Goal: Task Accomplishment & Management: Manage account settings

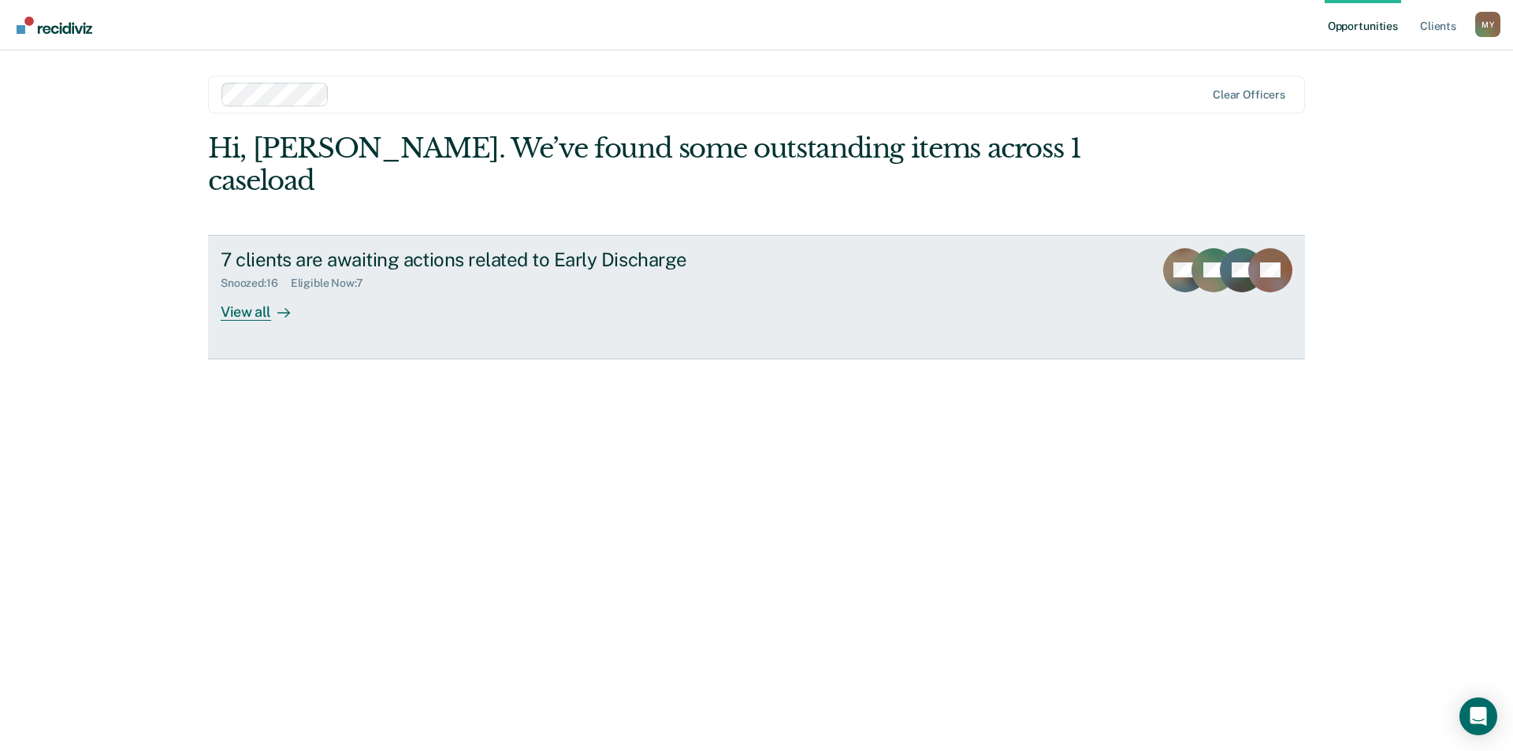
click at [421, 248] on div "7 clients are awaiting actions related to Early Discharge" at bounding box center [497, 259] width 553 height 23
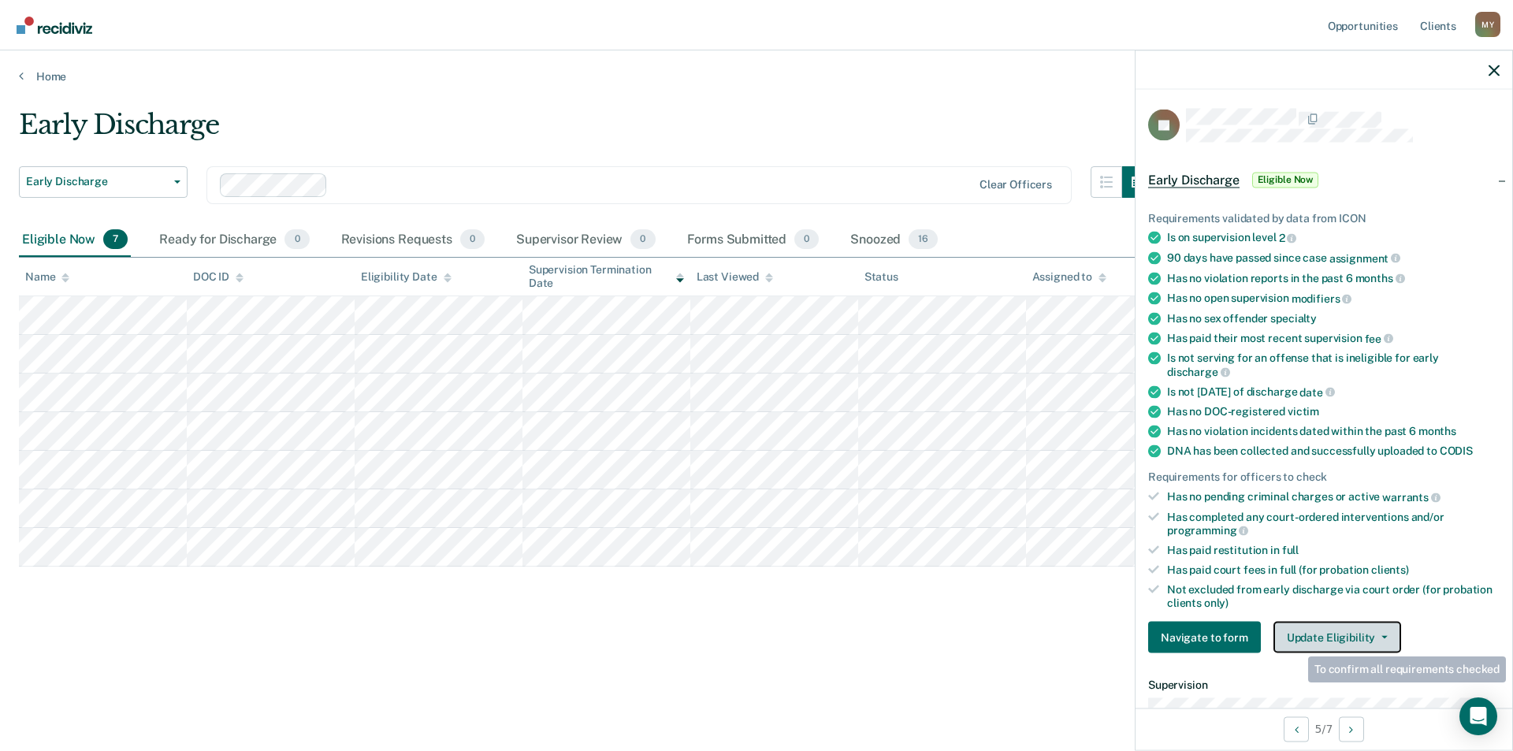
click at [1341, 624] on button "Update Eligibility" at bounding box center [1338, 638] width 128 height 32
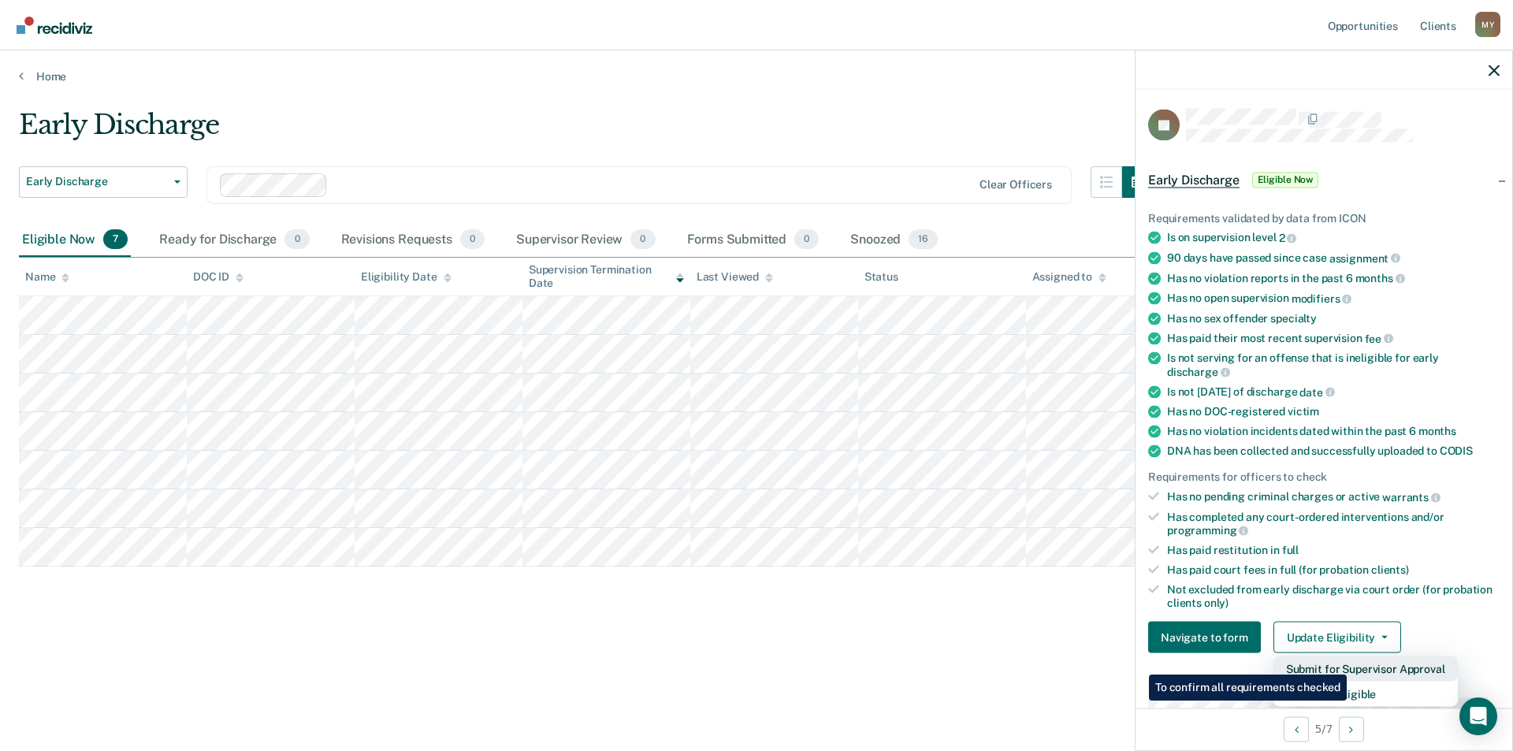
click at [1349, 663] on button "Submit for Supervisor Approval" at bounding box center [1366, 669] width 184 height 25
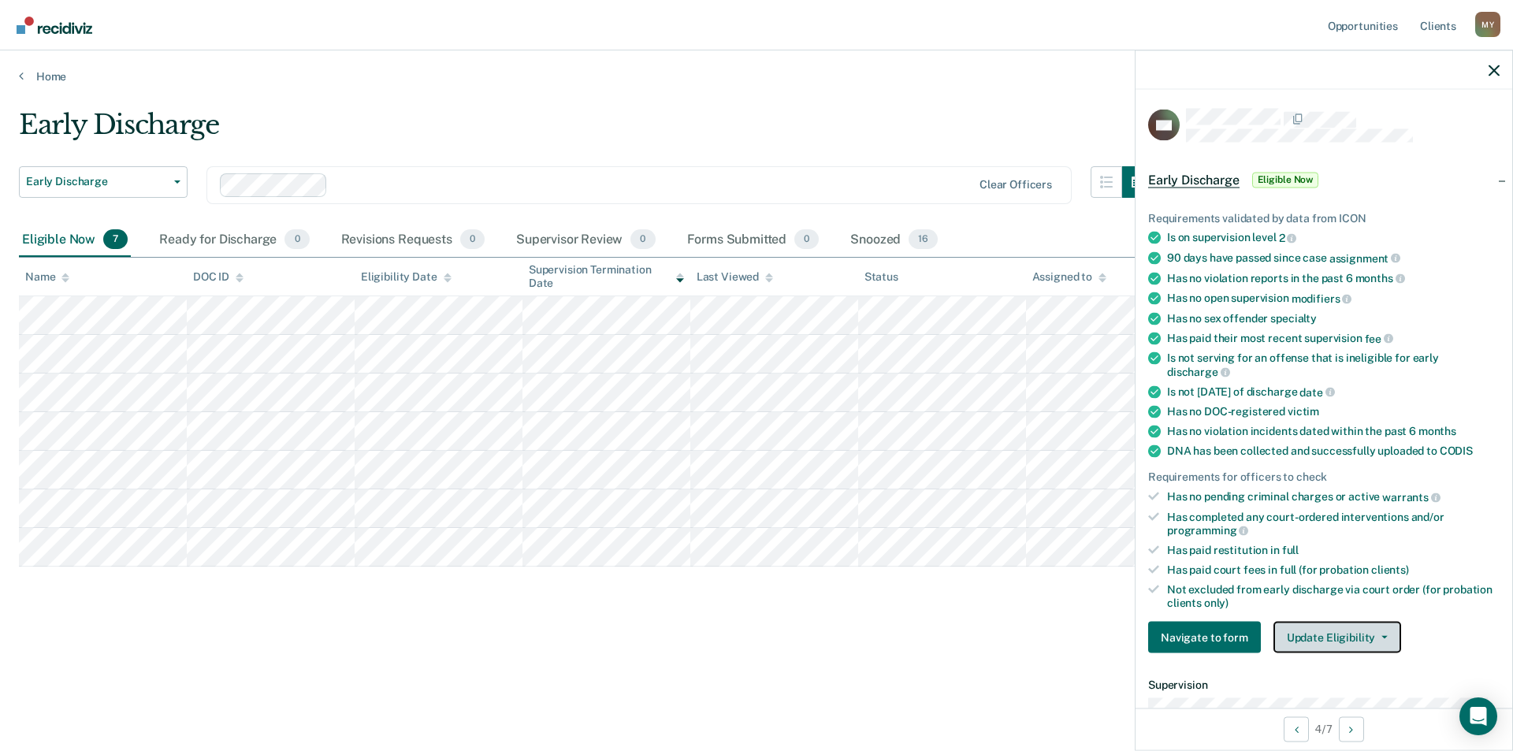
click at [1382, 636] on icon "button" at bounding box center [1385, 637] width 6 height 3
click at [981, 633] on div "Early Discharge Early Discharge Early Discharge Clear officers Eligible Now 7 R…" at bounding box center [757, 396] width 1476 height 575
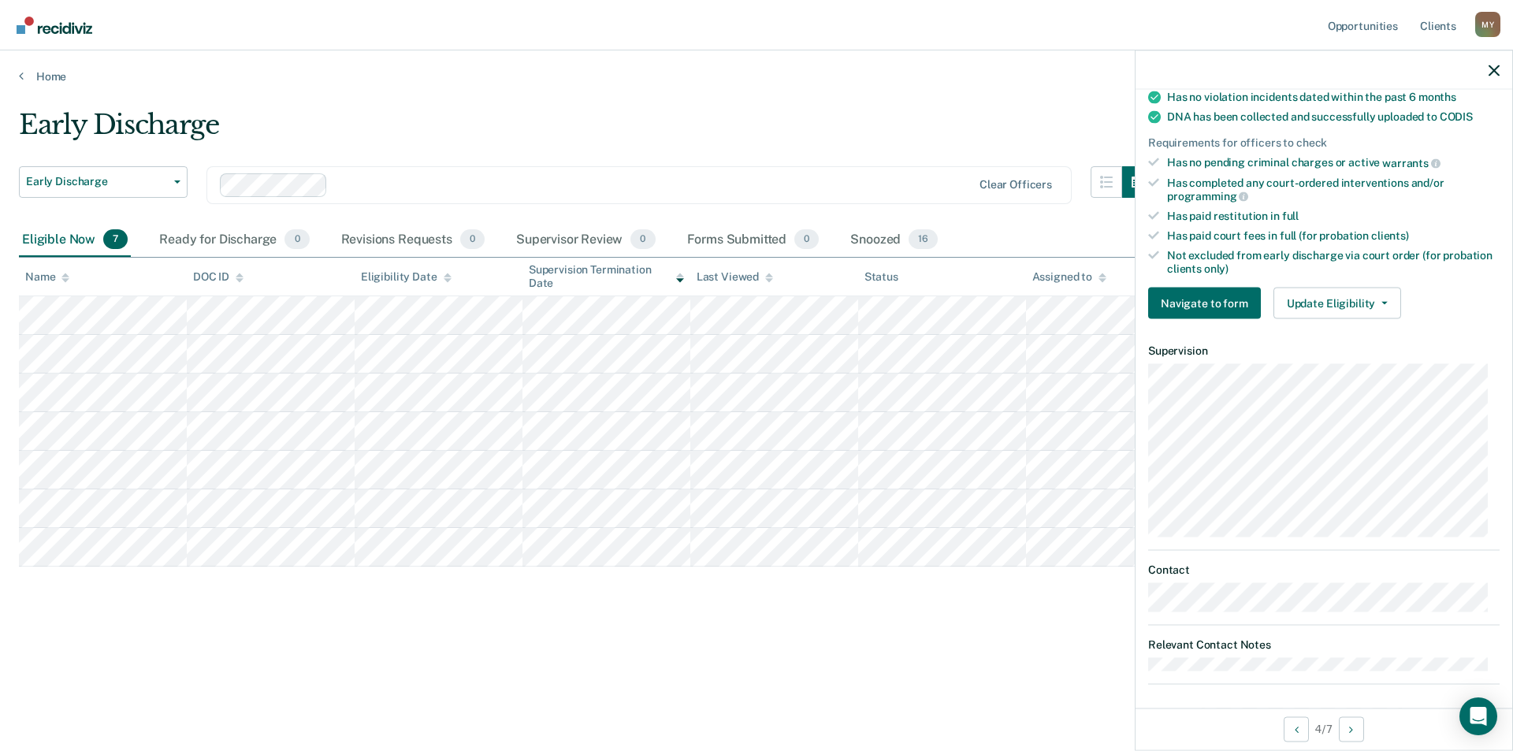
scroll to position [341, 0]
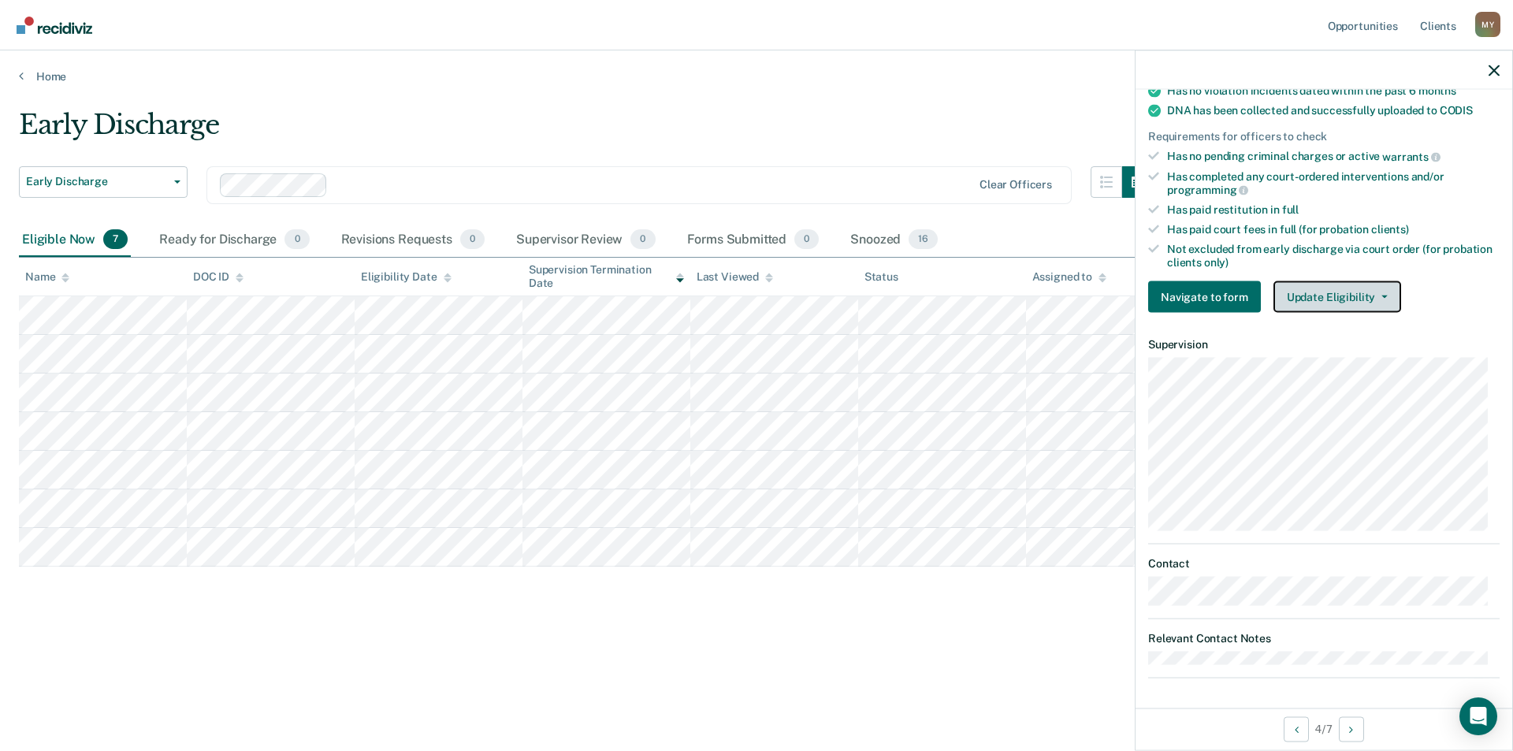
click at [1383, 296] on button "Update Eligibility" at bounding box center [1338, 297] width 128 height 32
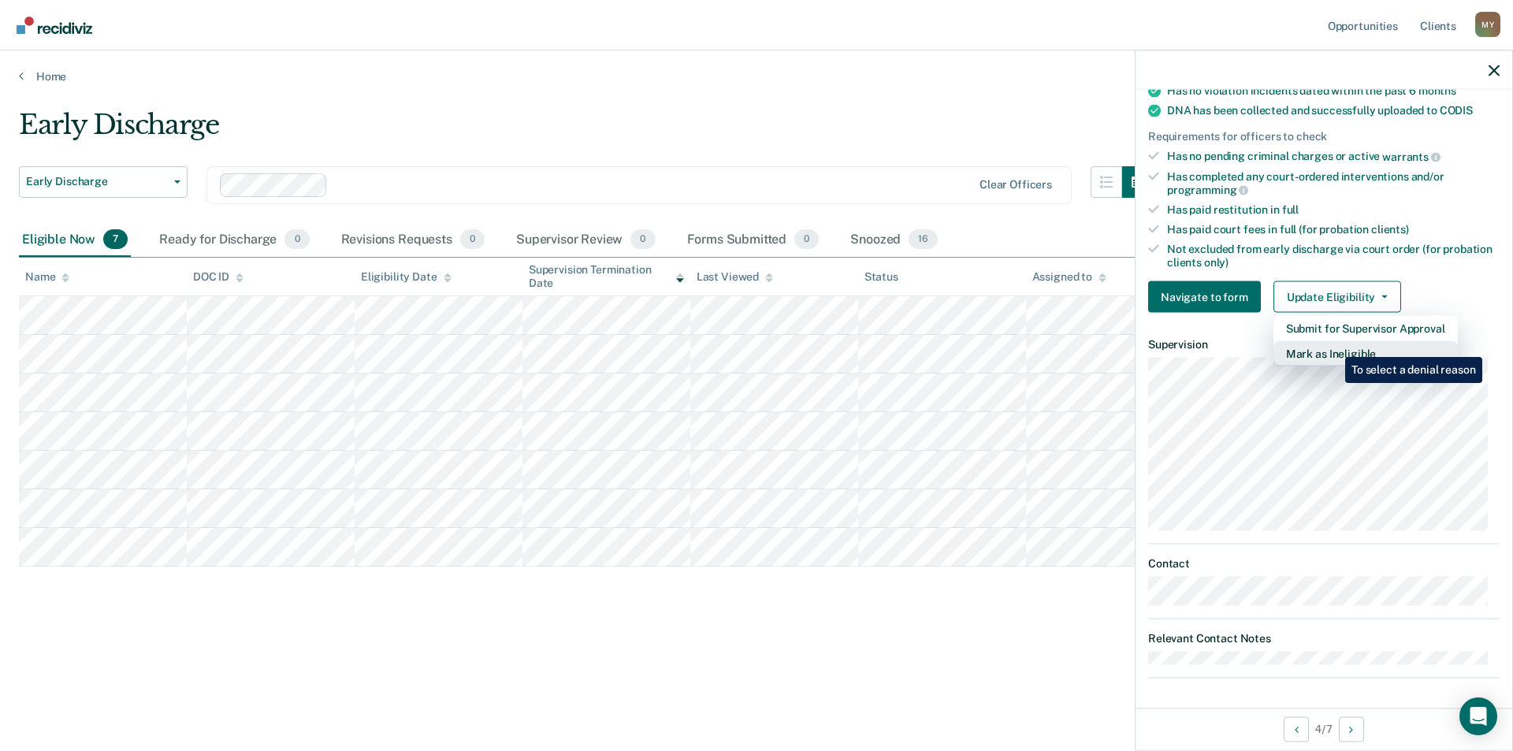
click at [1334, 345] on button "Mark as Ineligible" at bounding box center [1366, 353] width 184 height 25
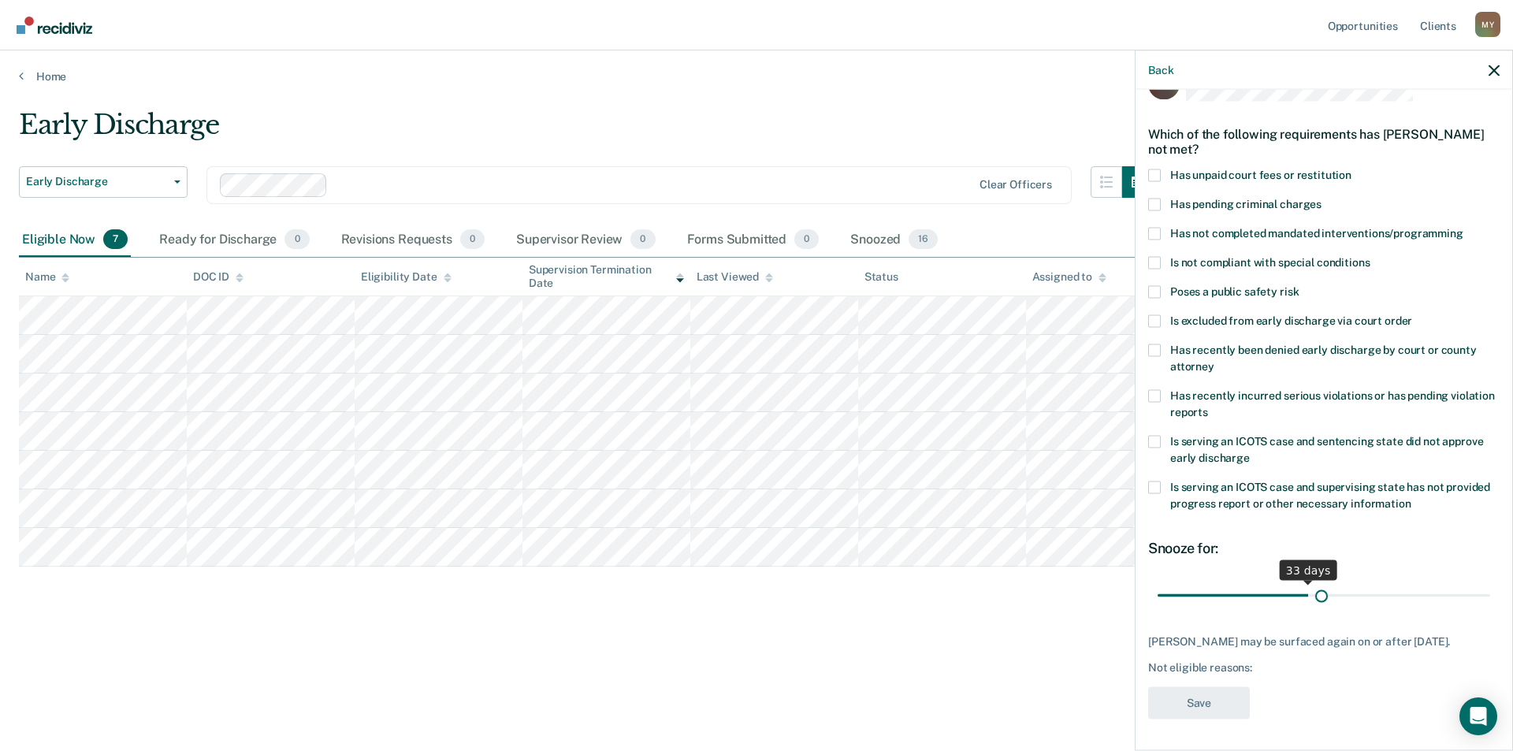
scroll to position [53, 0]
drag, startPoint x: 1288, startPoint y: 583, endPoint x: 1422, endPoint y: 584, distance: 134.0
click at [1422, 584] on input "range" at bounding box center [1324, 596] width 333 height 28
drag, startPoint x: 1421, startPoint y: 581, endPoint x: 1357, endPoint y: 579, distance: 64.7
type input "45"
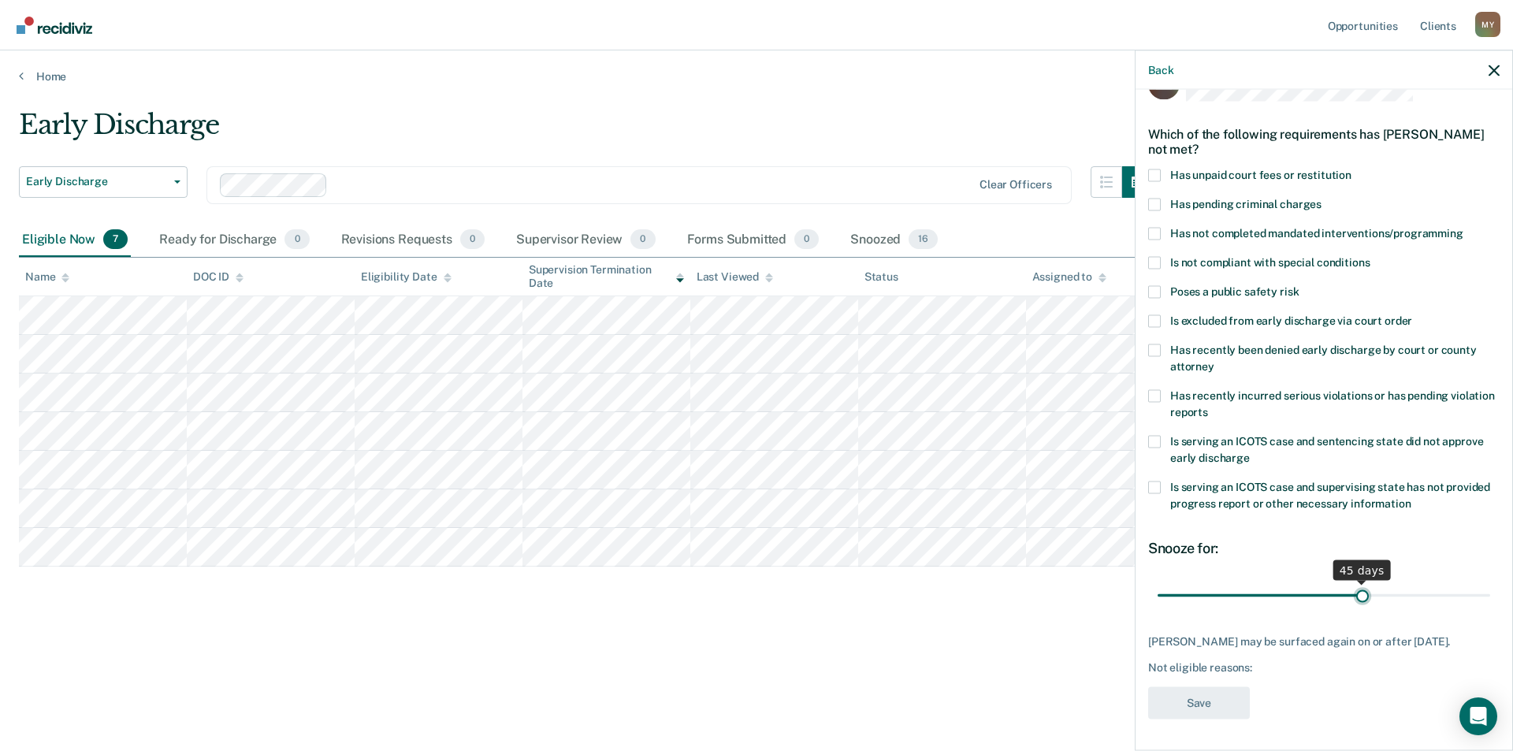
click at [1357, 582] on input "range" at bounding box center [1324, 596] width 333 height 28
click at [970, 648] on div "Early Discharge Early Discharge Early Discharge Clear officers Eligible Now 7 R…" at bounding box center [757, 396] width 1476 height 575
click at [1158, 256] on span at bounding box center [1154, 262] width 13 height 13
click at [1370, 256] on input "Is not compliant with special conditions" at bounding box center [1370, 256] width 0 height 0
click at [1207, 710] on button "Save" at bounding box center [1199, 703] width 102 height 32
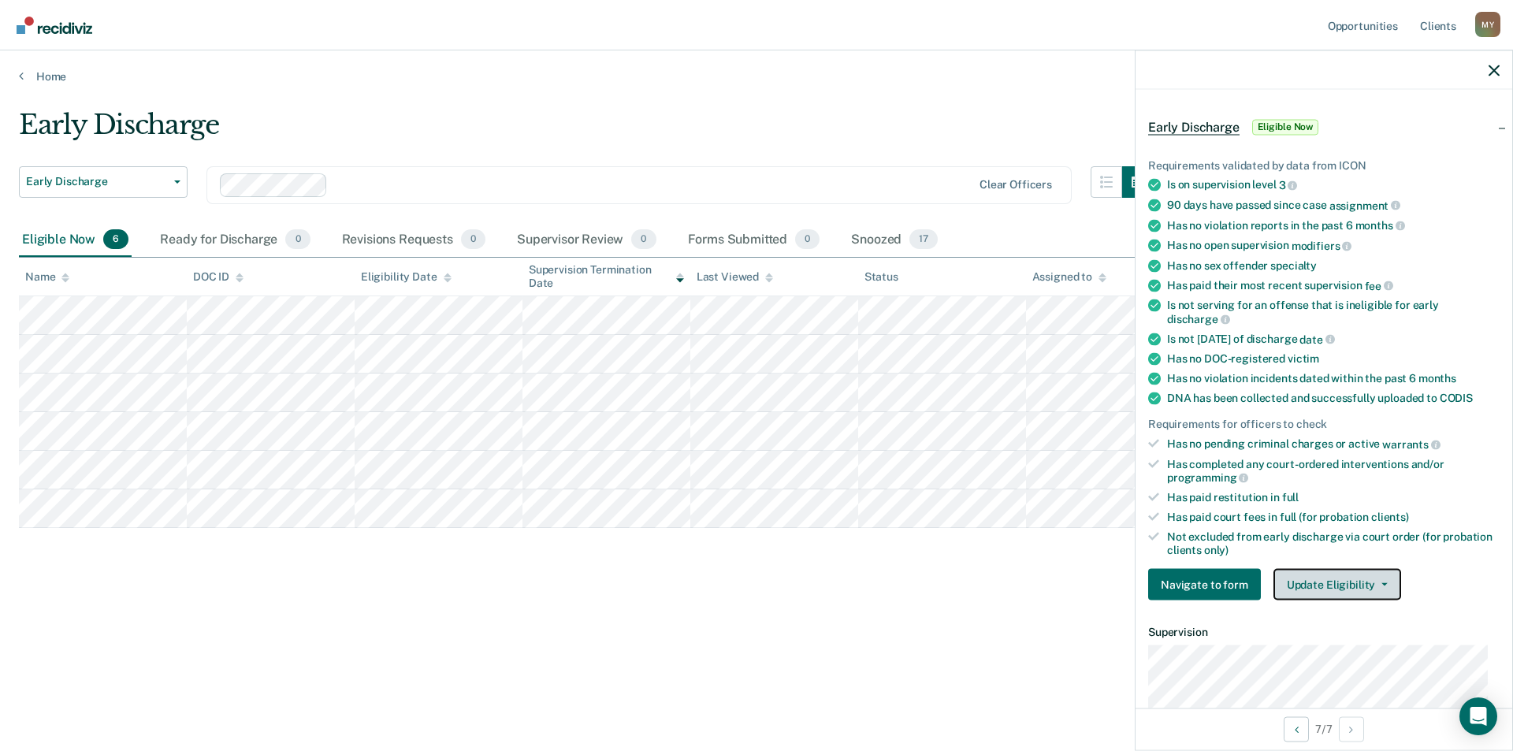
click at [1387, 583] on button "Update Eligibility" at bounding box center [1338, 585] width 128 height 32
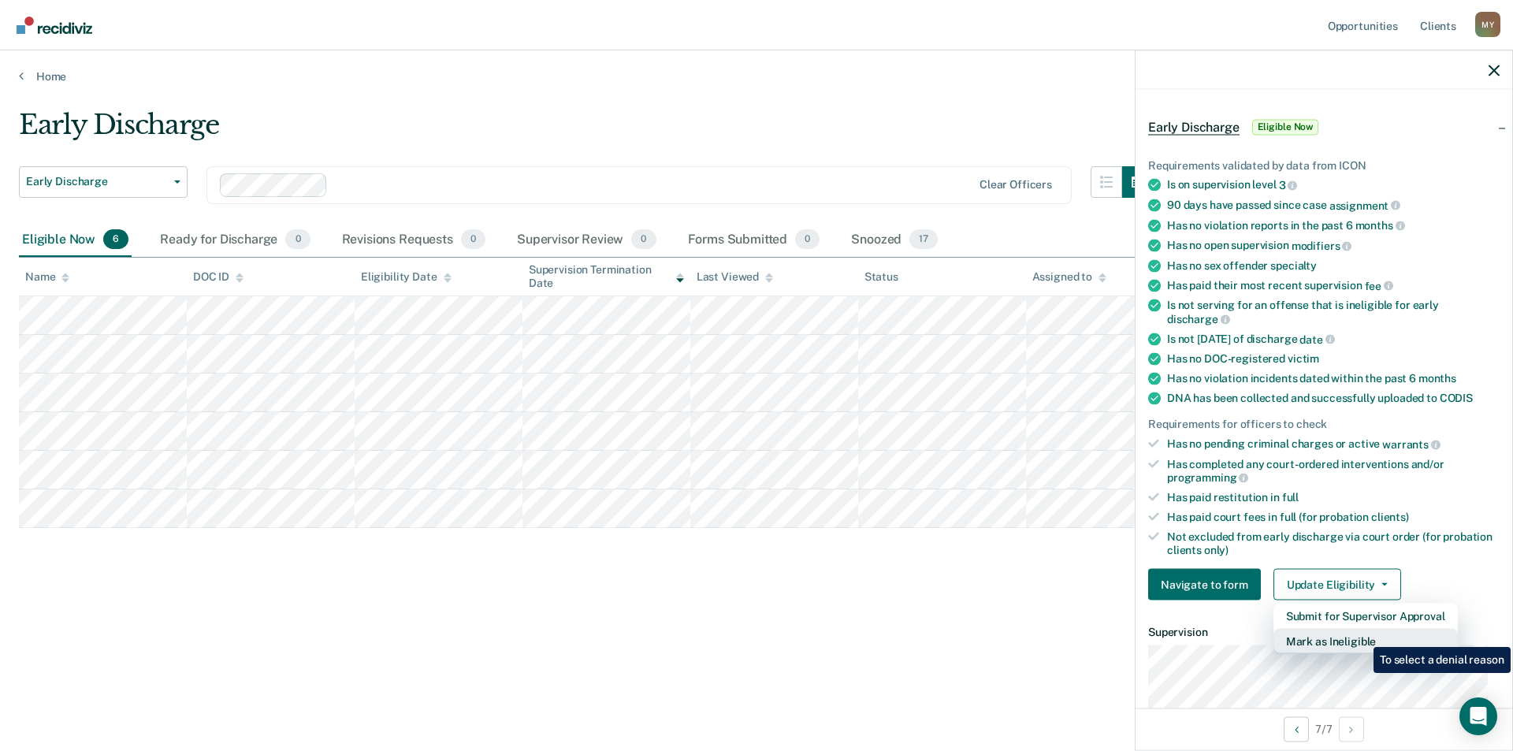
click at [1362, 635] on button "Mark as Ineligible" at bounding box center [1366, 641] width 184 height 25
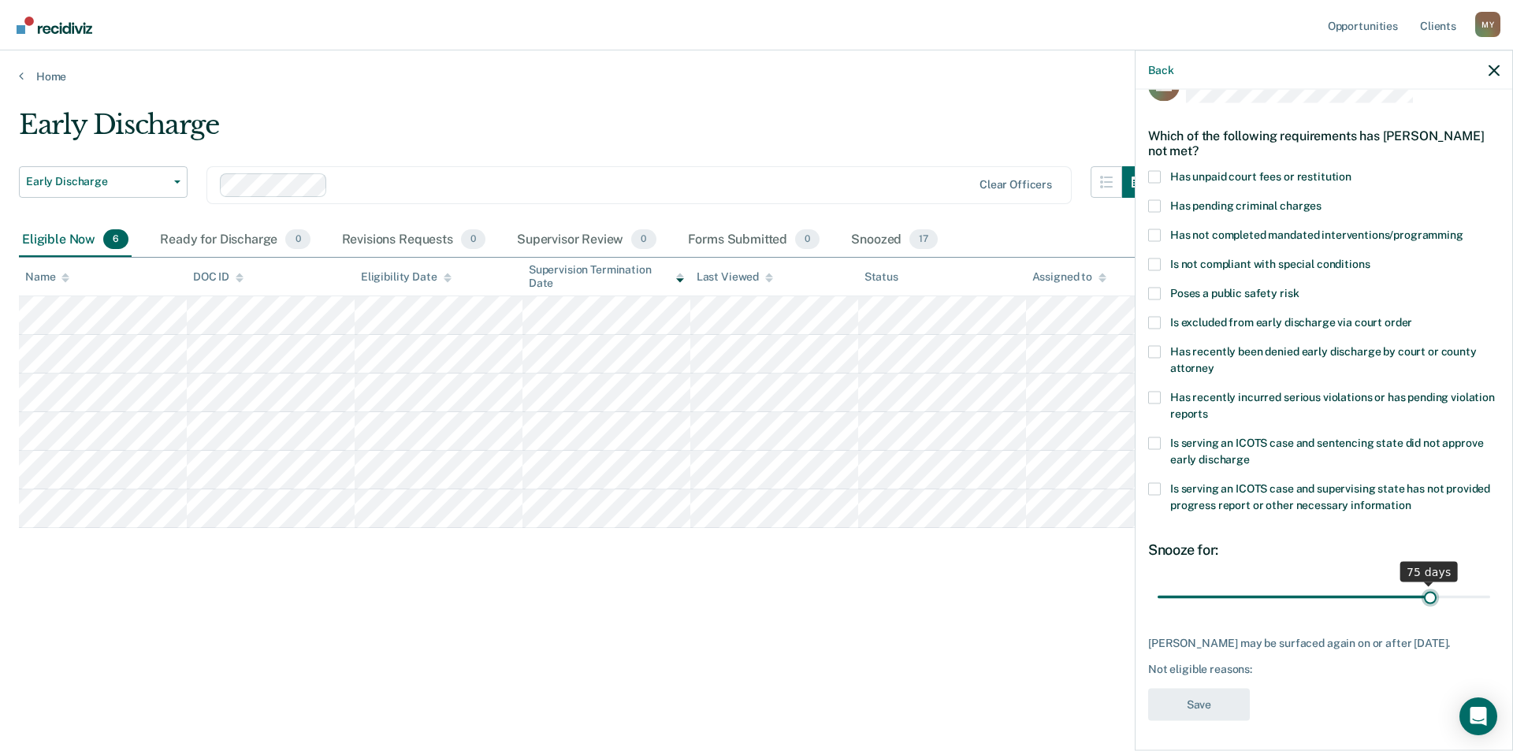
click at [1420, 597] on input "range" at bounding box center [1324, 597] width 333 height 28
click at [1387, 596] on input "range" at bounding box center [1324, 597] width 333 height 28
click at [1372, 594] on input "range" at bounding box center [1324, 597] width 333 height 28
type input "60"
click at [1369, 594] on input "range" at bounding box center [1324, 597] width 333 height 28
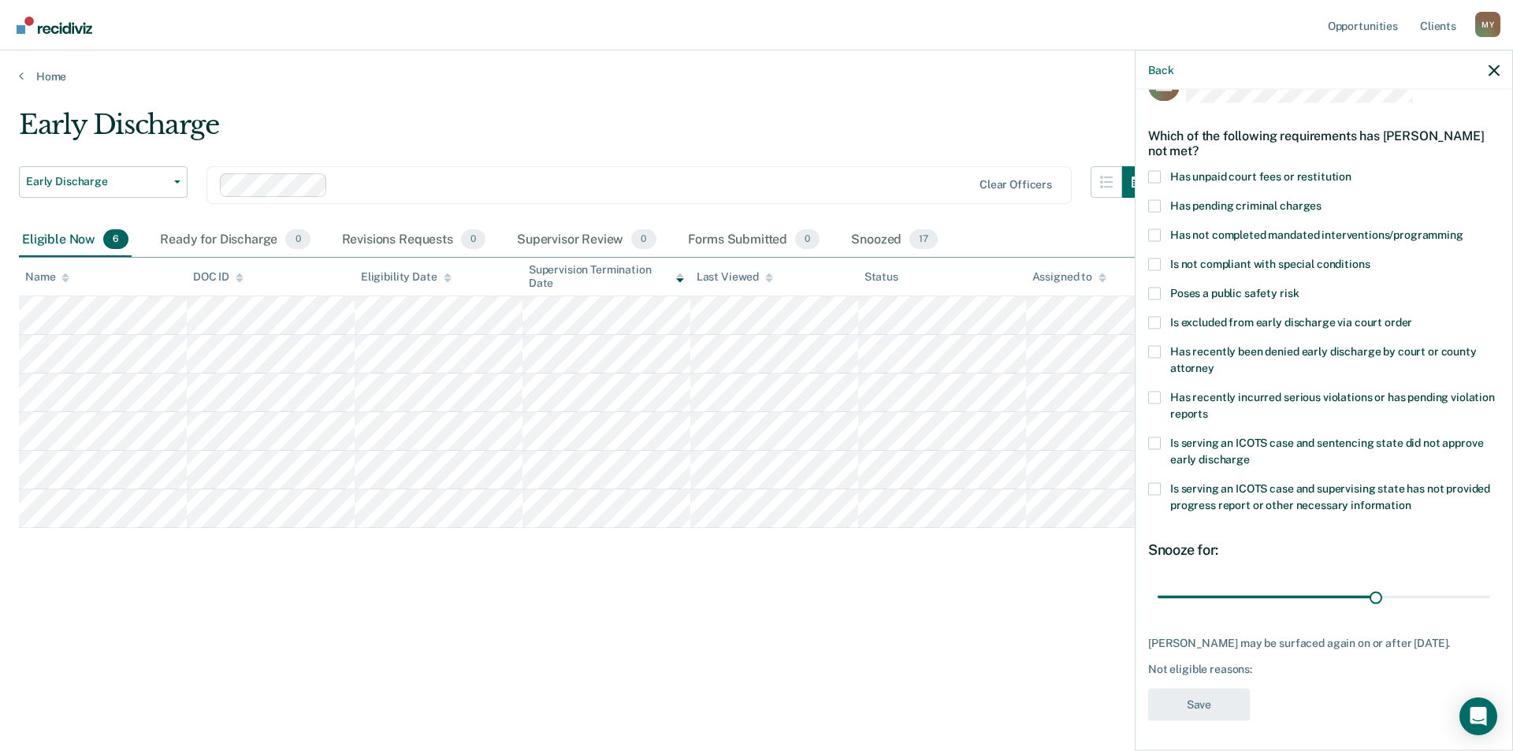
click at [1153, 173] on span at bounding box center [1154, 176] width 13 height 13
click at [1352, 170] on input "Has unpaid court fees or restitution" at bounding box center [1352, 170] width 0 height 0
click at [1188, 709] on button "Save" at bounding box center [1199, 704] width 102 height 32
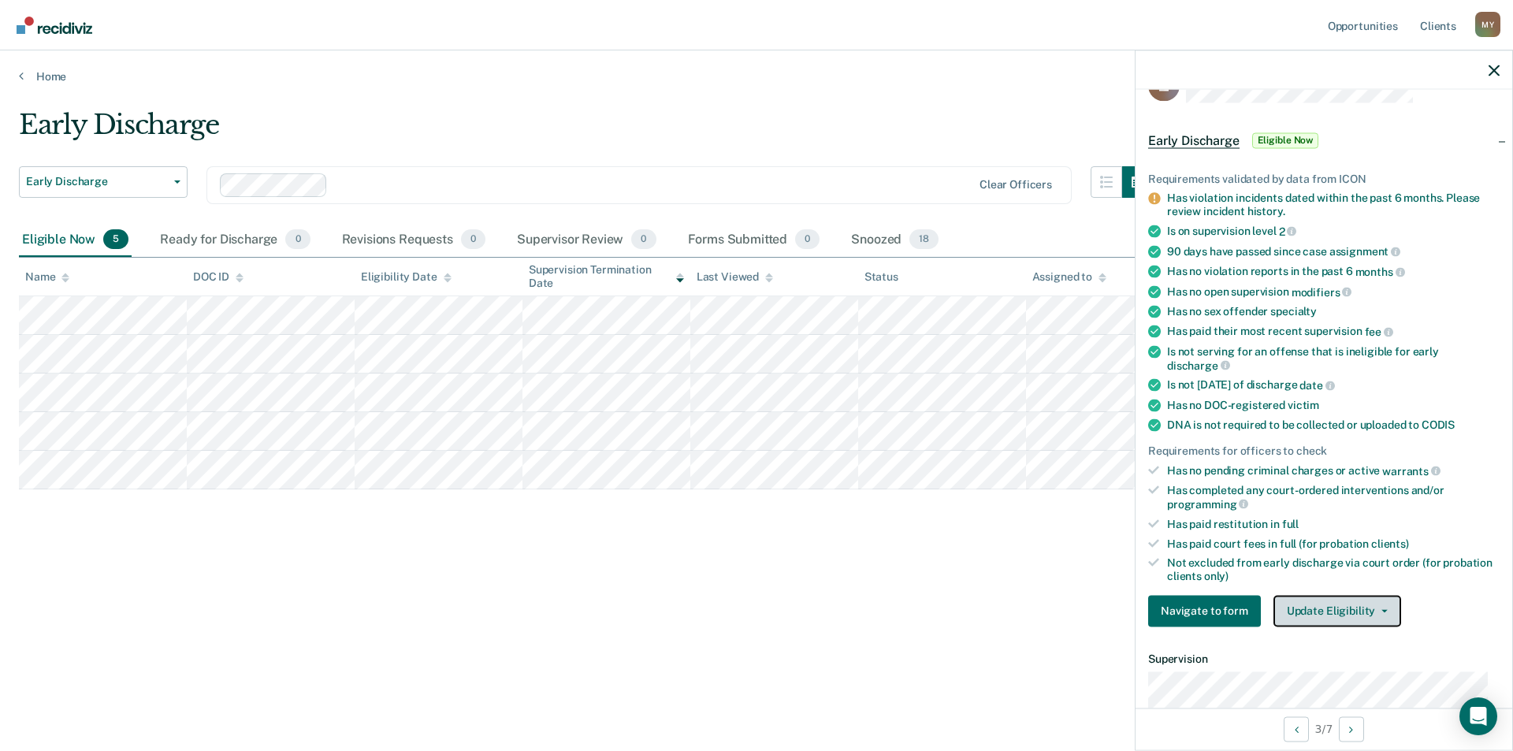
click at [1388, 613] on button "Update Eligibility" at bounding box center [1338, 611] width 128 height 32
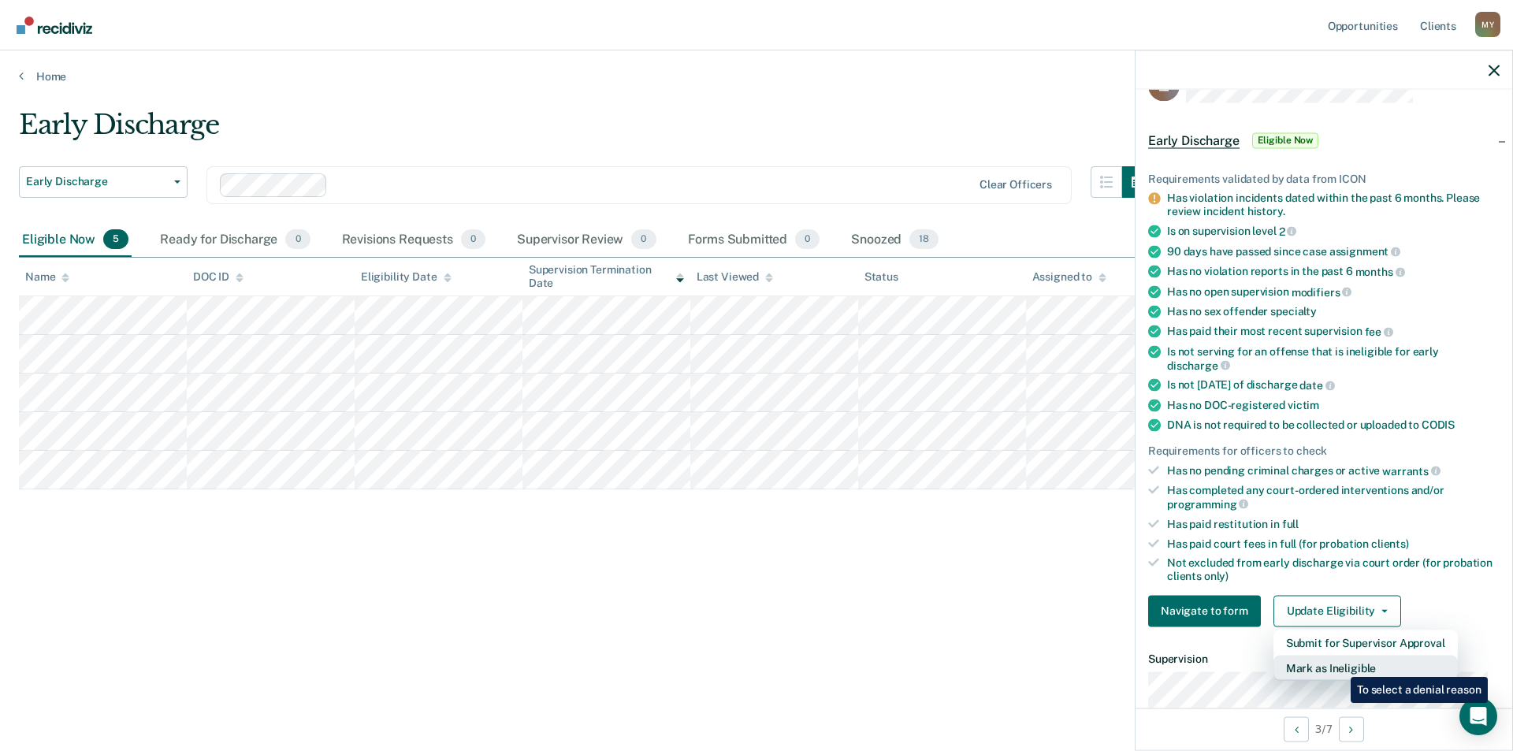
click at [1336, 668] on button "Mark as Ineligible" at bounding box center [1366, 667] width 184 height 25
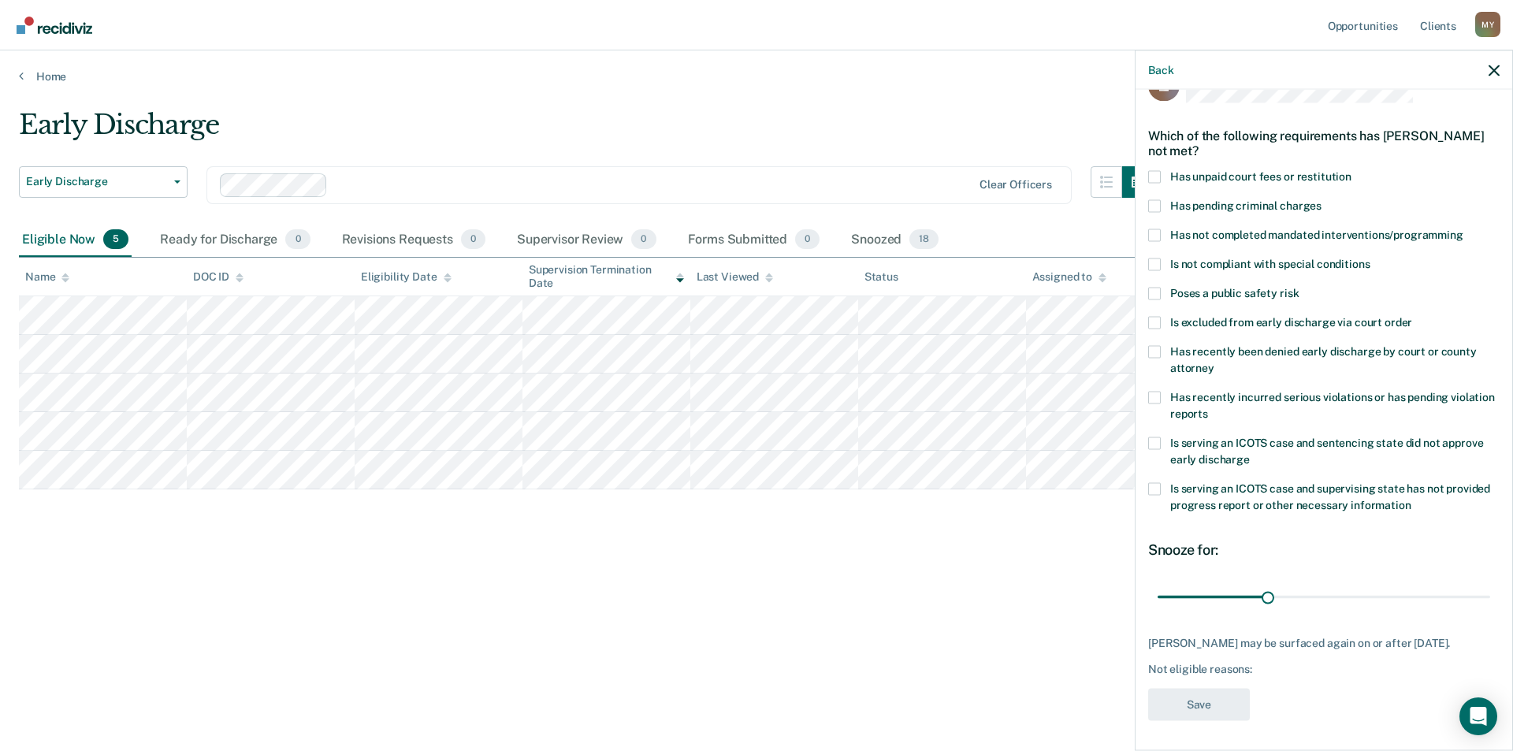
scroll to position [0, 0]
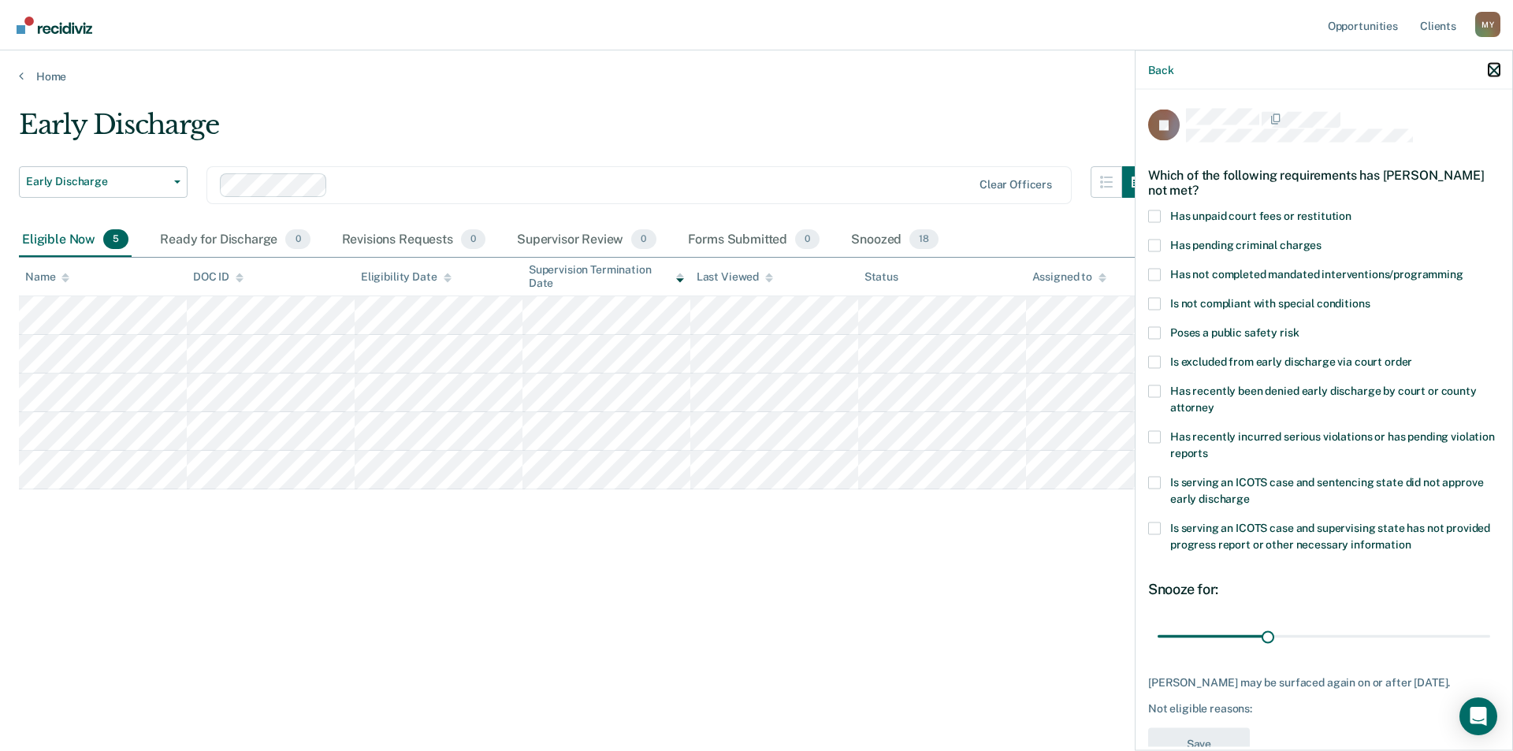
click at [1493, 69] on icon "button" at bounding box center [1494, 70] width 11 height 11
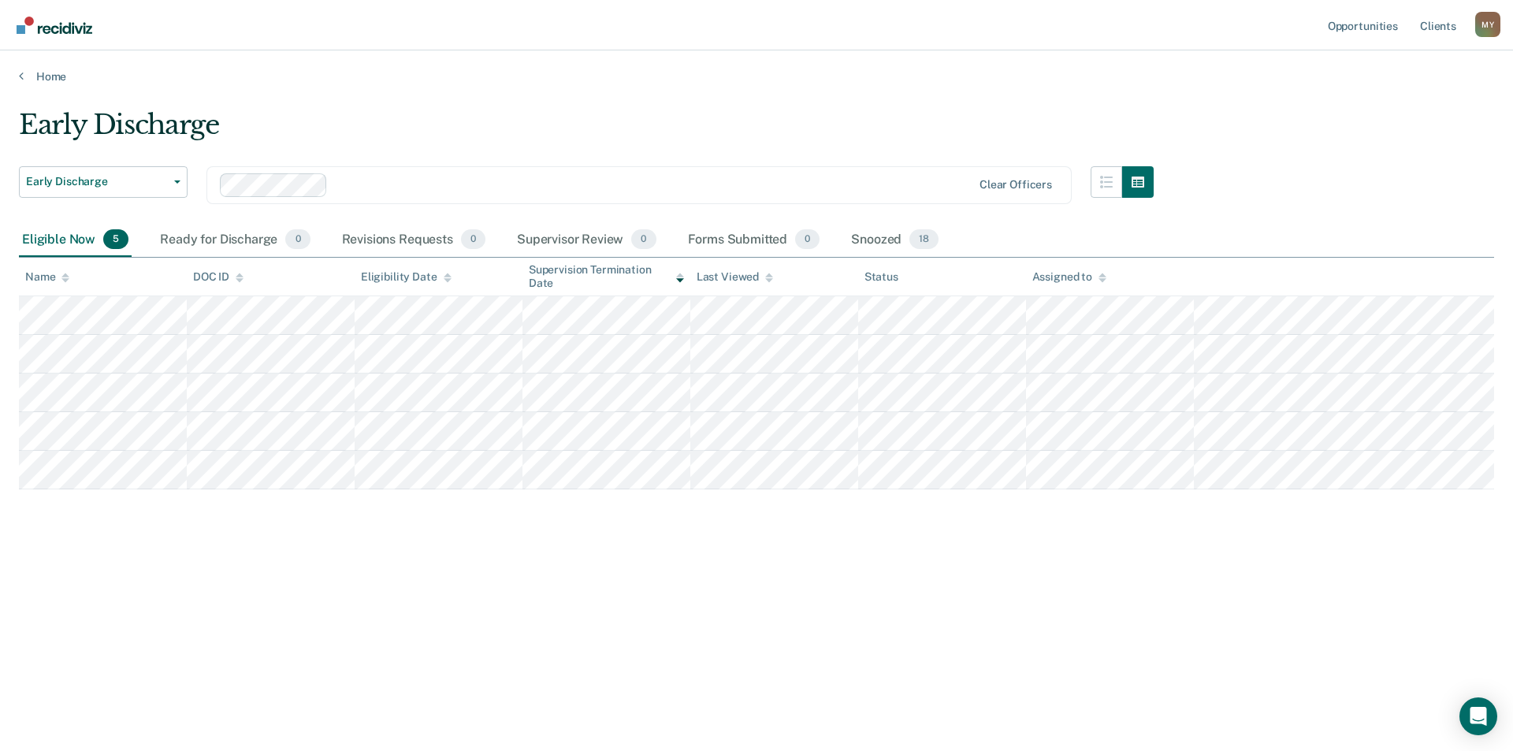
click at [716, 579] on div "Early Discharge Early Discharge Early Discharge Clear officers Eligible Now 5 R…" at bounding box center [757, 371] width 1476 height 524
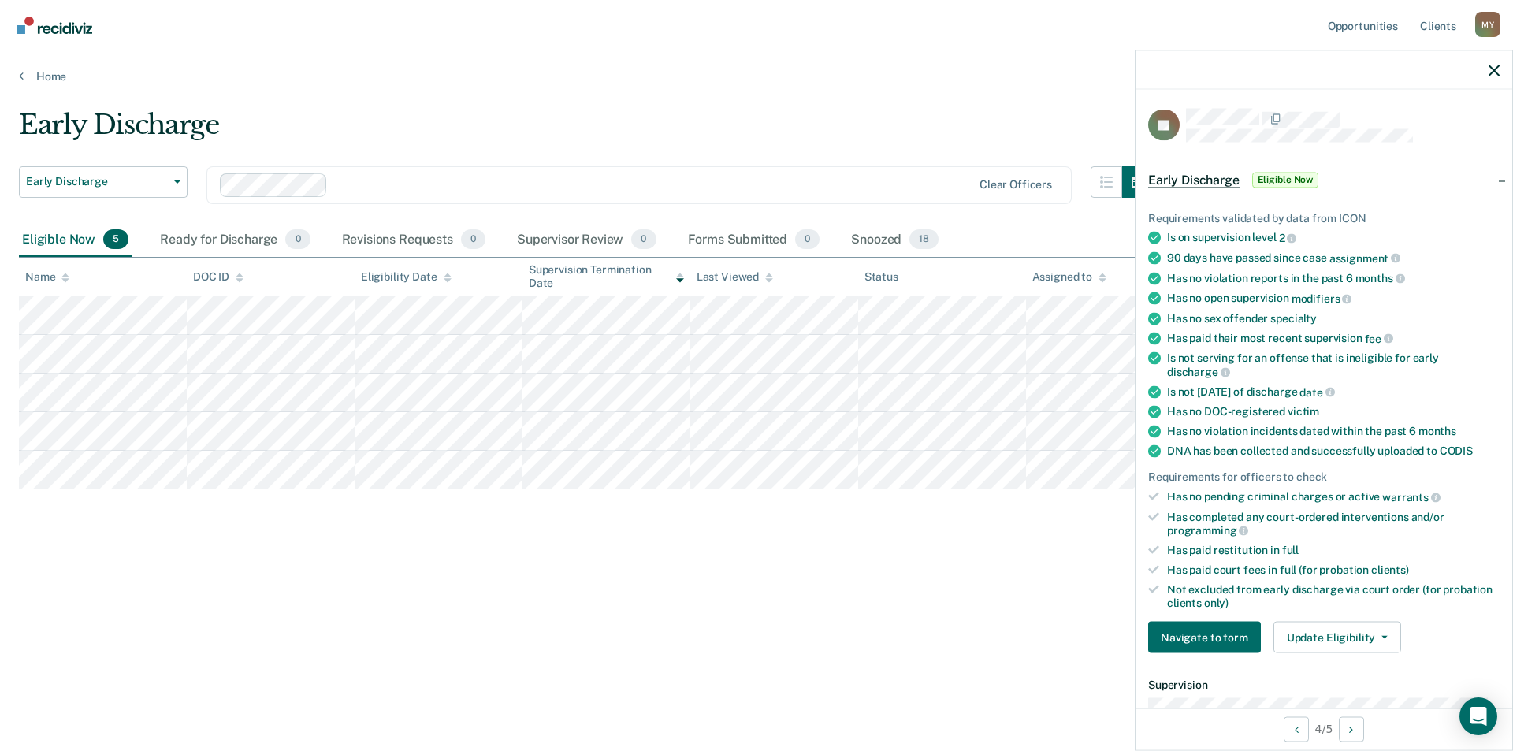
click at [944, 617] on div "Early Discharge Early Discharge Early Discharge Clear officers Eligible Now 5 R…" at bounding box center [757, 371] width 1476 height 524
click at [1374, 629] on button "Update Eligibility" at bounding box center [1338, 638] width 128 height 32
click at [655, 535] on div "Early Discharge Early Discharge Early Discharge Clear officers Eligible Now 5 R…" at bounding box center [757, 371] width 1476 height 524
click at [1351, 635] on button "Update Eligibility" at bounding box center [1338, 638] width 128 height 32
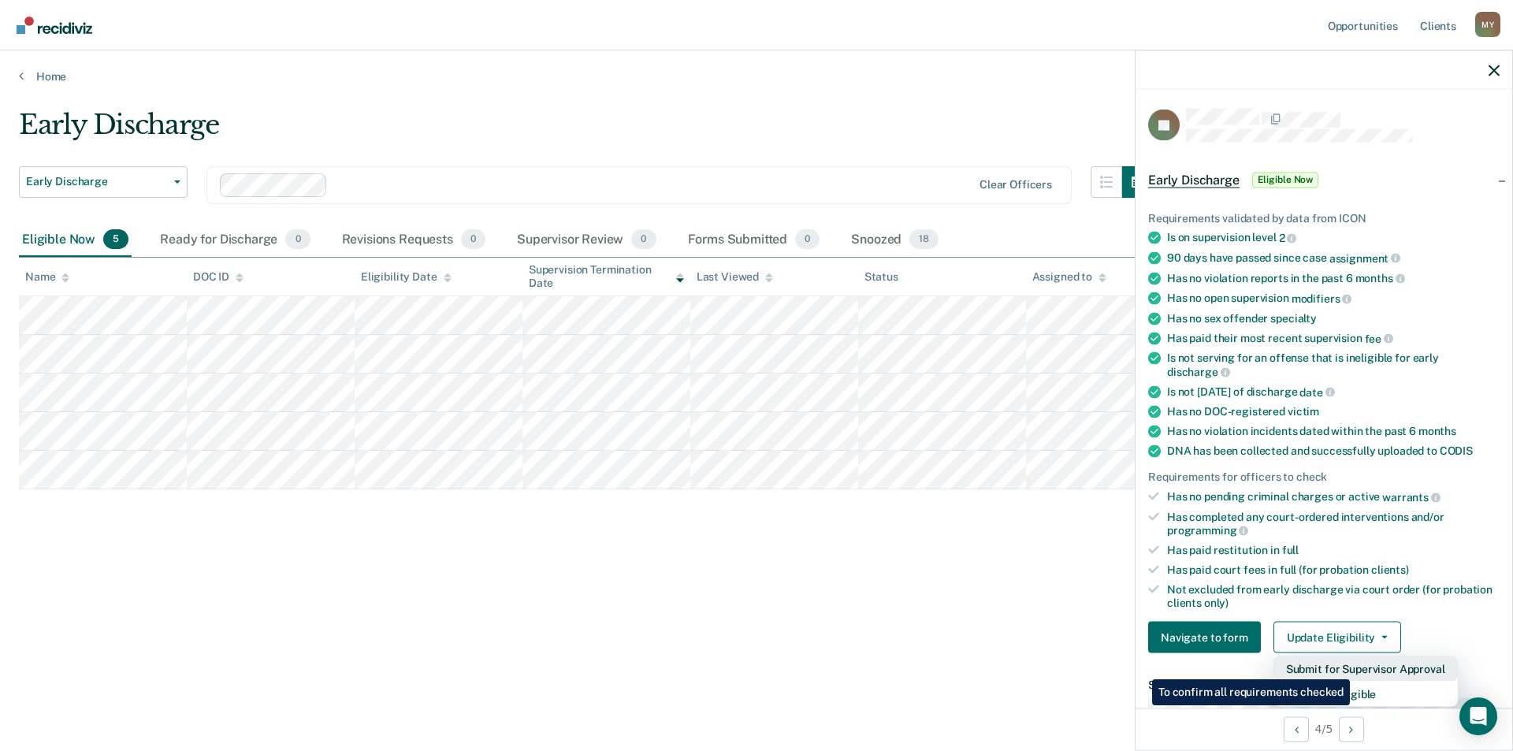
click at [1353, 668] on button "Submit for Supervisor Approval" at bounding box center [1366, 669] width 184 height 25
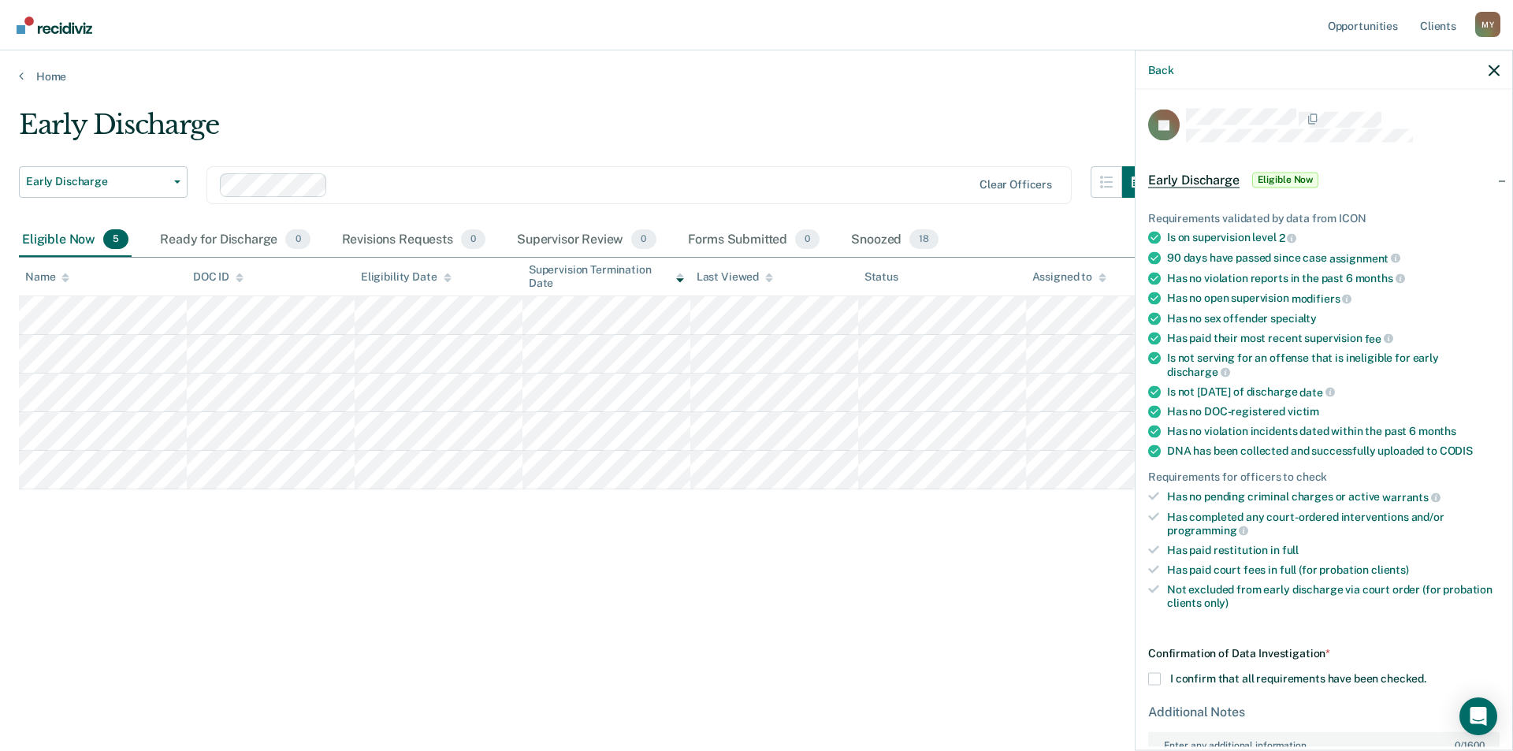
click at [1161, 674] on label "I confirm that all requirements have been checked." at bounding box center [1324, 679] width 352 height 13
click at [1427, 673] on input "I confirm that all requirements have been checked." at bounding box center [1427, 673] width 0 height 0
click at [1033, 649] on div "Early Discharge Early Discharge Early Discharge Clear officers Eligible Now 5 R…" at bounding box center [757, 396] width 1476 height 575
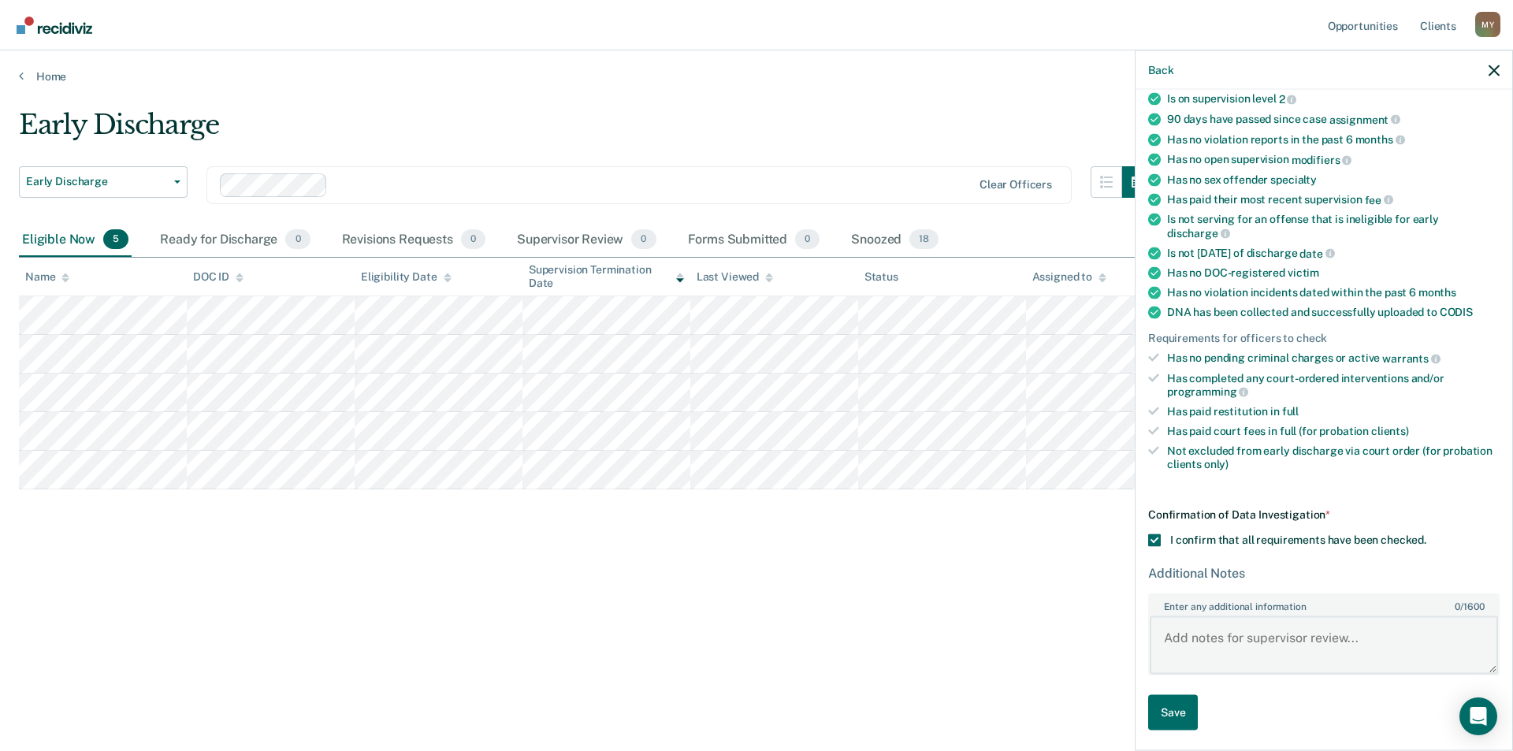
click at [1188, 642] on textarea "Enter any additional information 0 / 1600" at bounding box center [1324, 645] width 348 height 58
type textarea "Discharge has been filed"
click at [1174, 717] on button "Save" at bounding box center [1173, 712] width 50 height 35
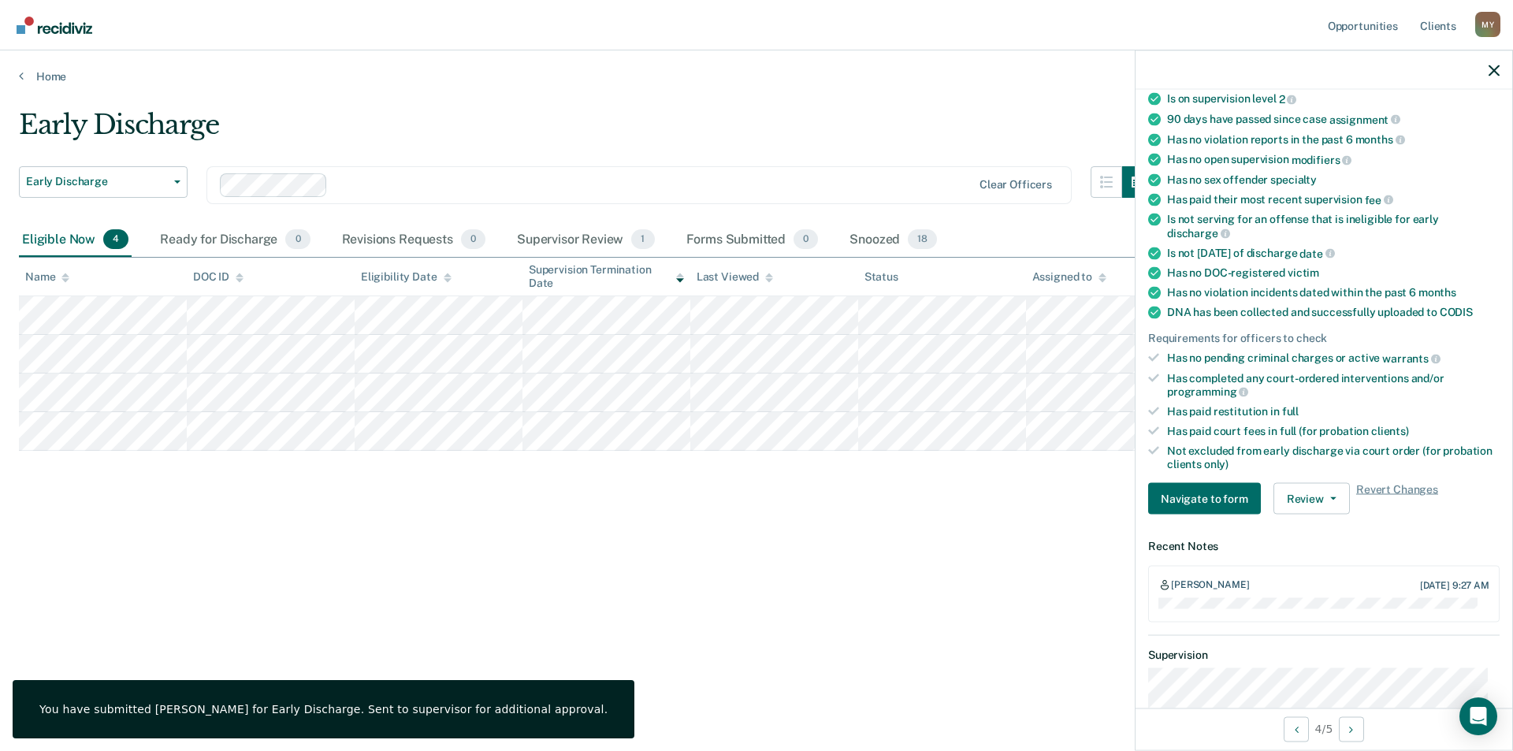
click at [925, 667] on div "Early Discharge Early Discharge Early Discharge Clear officers Eligible Now 4 R…" at bounding box center [757, 396] width 1476 height 575
click at [972, 627] on div "Early Discharge Early Discharge Early Discharge Clear officers Eligible Now 4 R…" at bounding box center [757, 371] width 1476 height 524
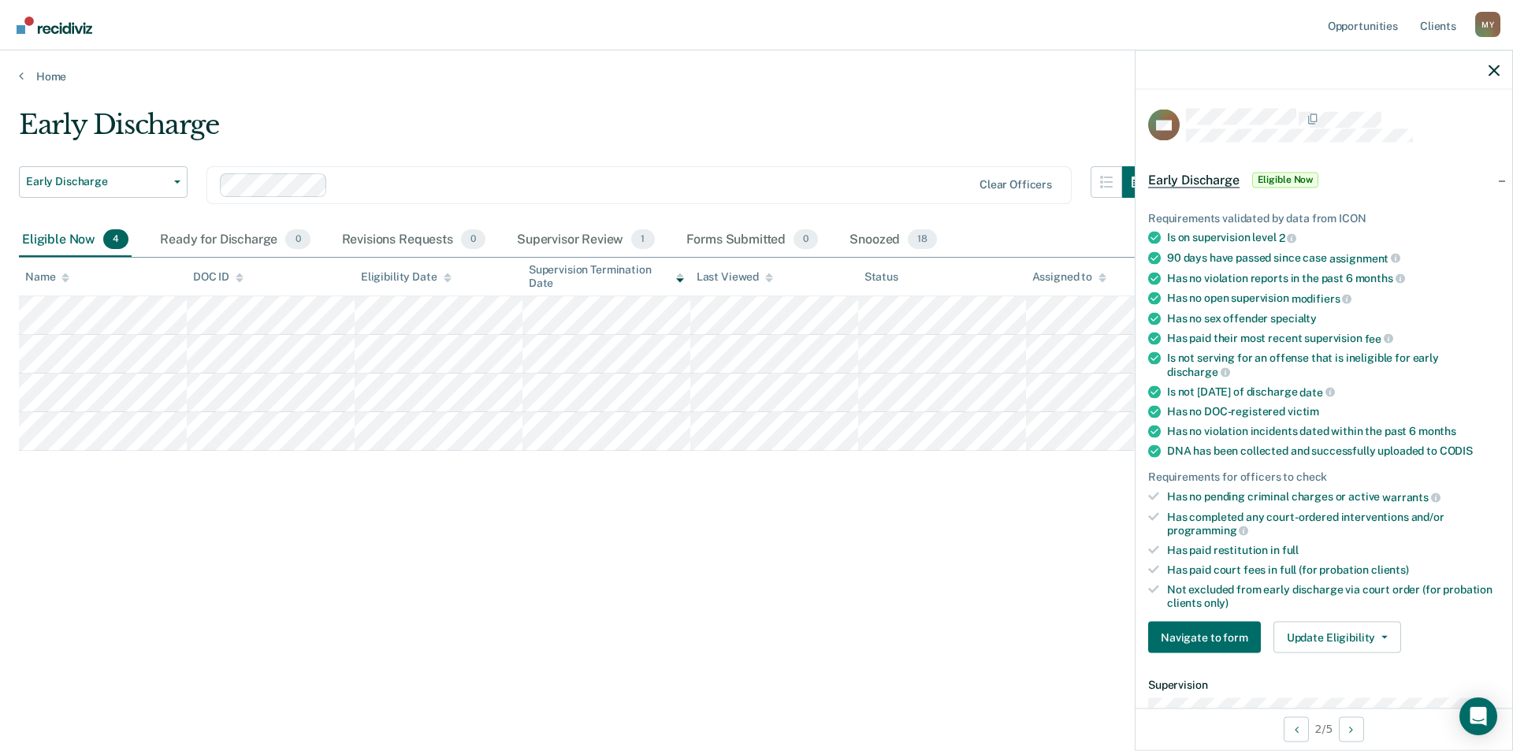
scroll to position [236, 0]
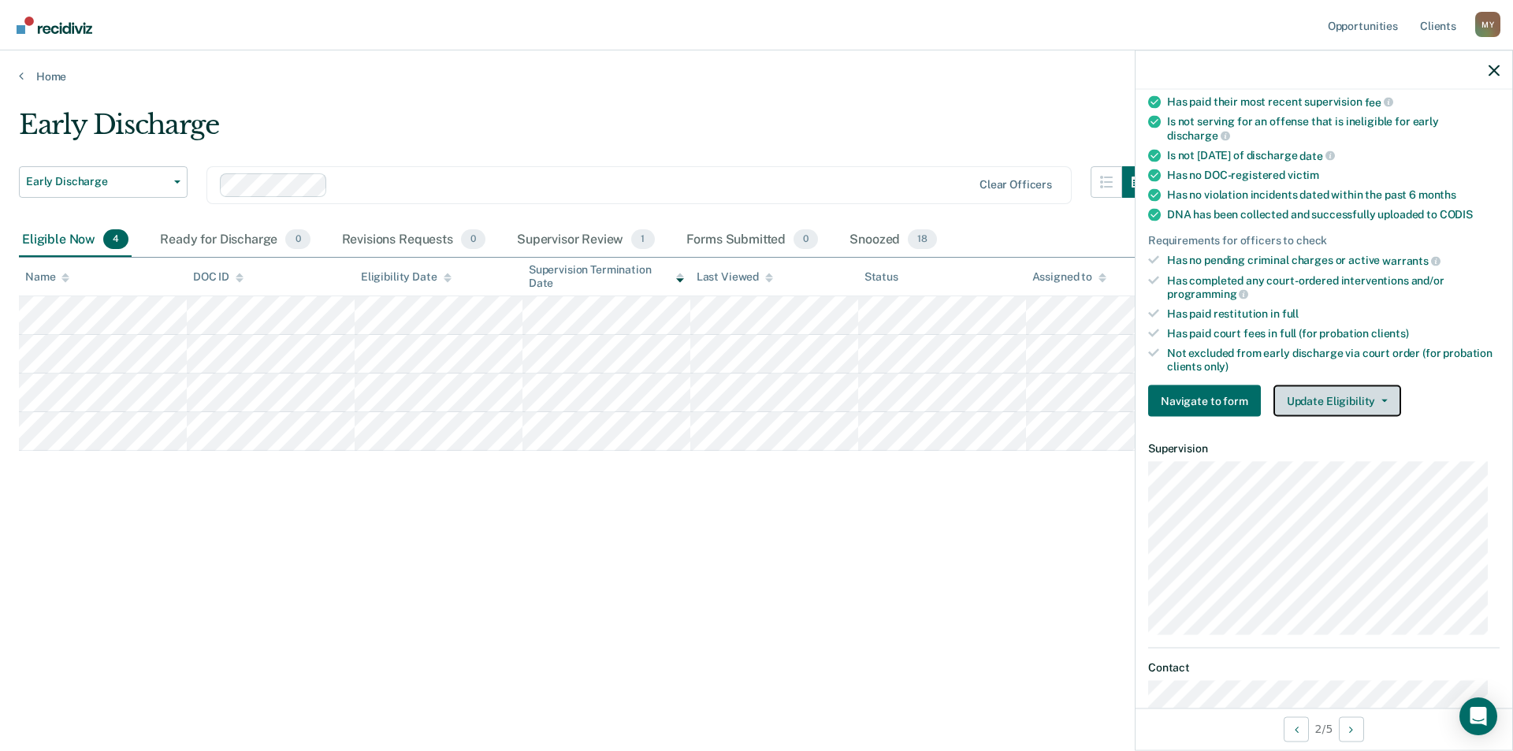
click at [1375, 400] on span "button" at bounding box center [1381, 401] width 13 height 3
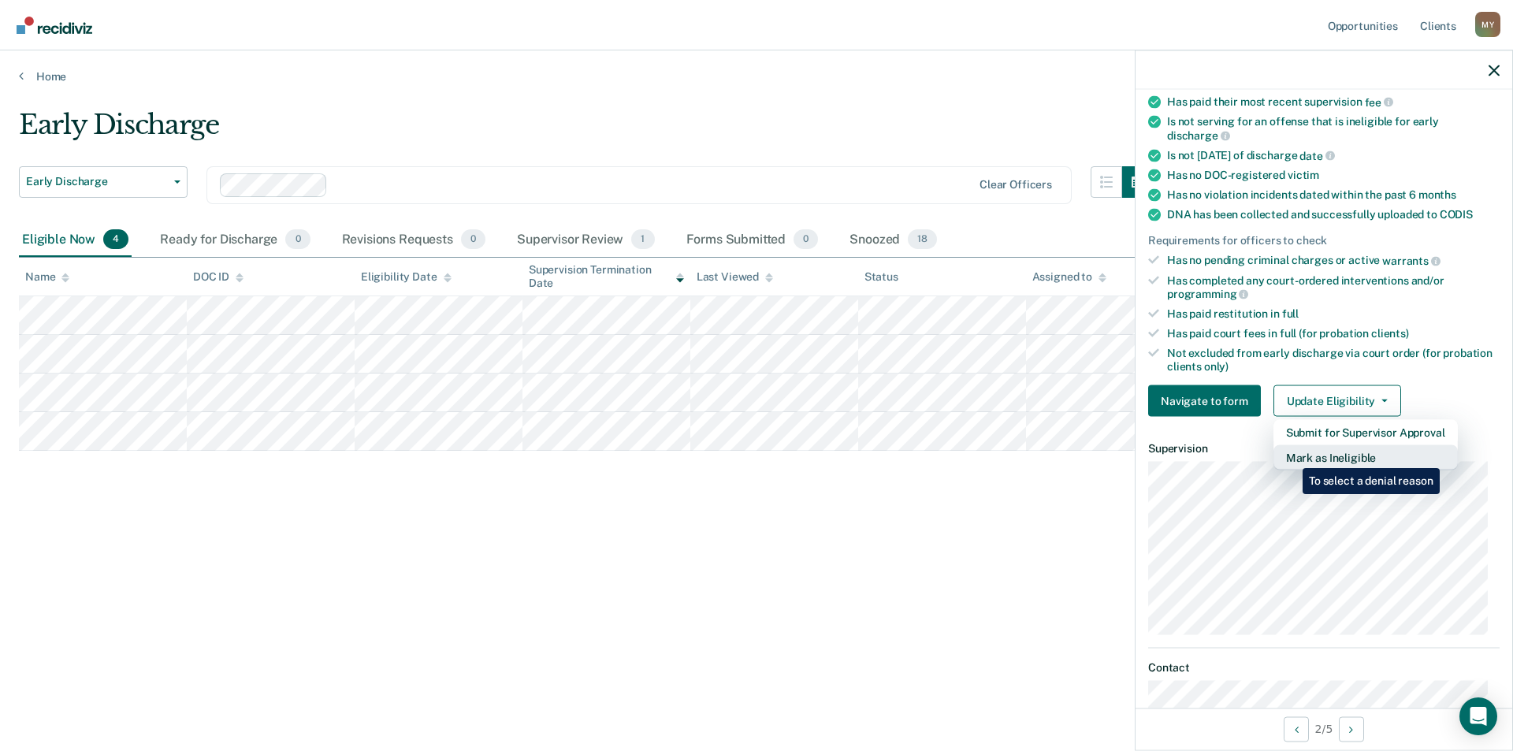
click at [1291, 456] on button "Mark as Ineligible" at bounding box center [1366, 457] width 184 height 25
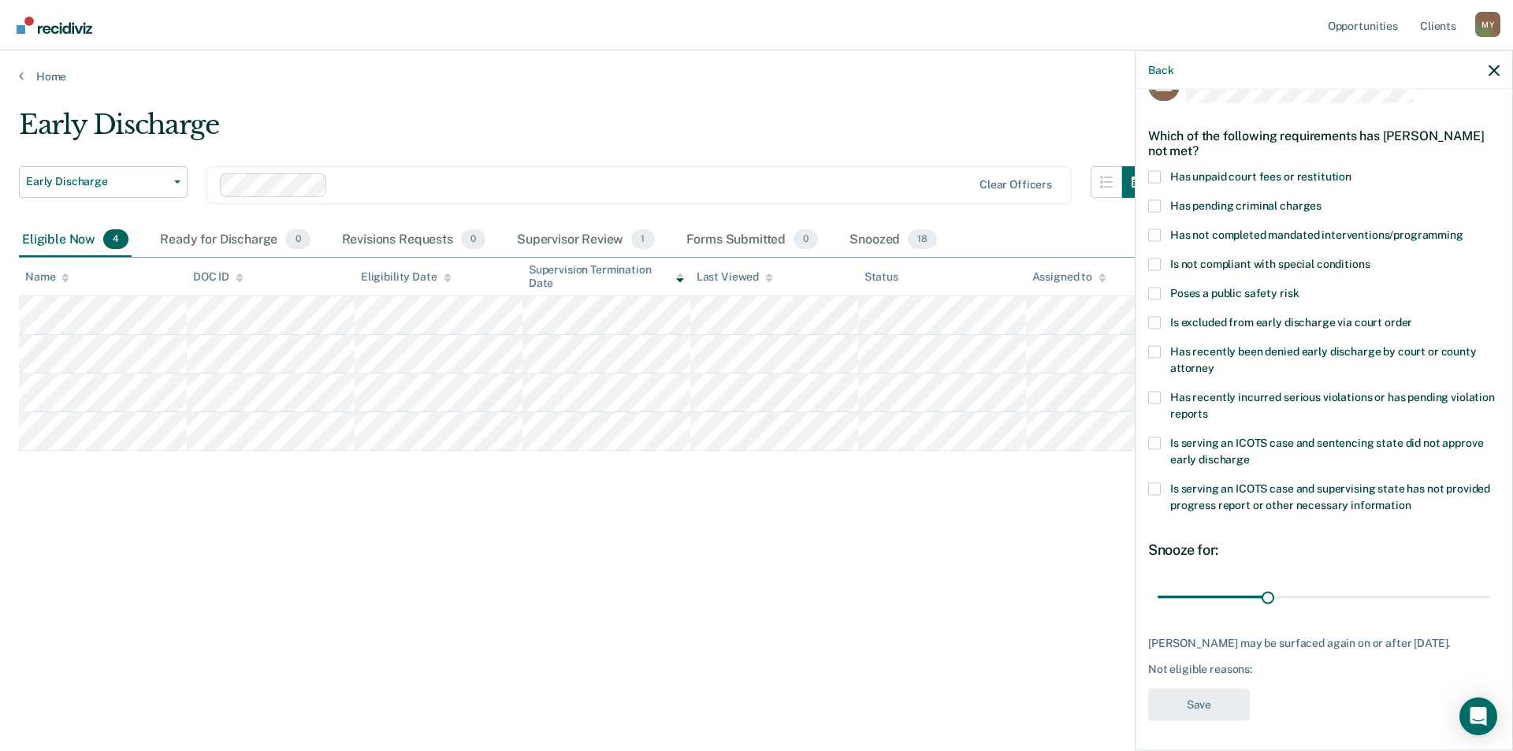
click at [1155, 262] on span at bounding box center [1154, 264] width 13 height 13
click at [1370, 258] on input "Is not compliant with special conditions" at bounding box center [1370, 258] width 0 height 0
click at [1186, 697] on button "Save" at bounding box center [1199, 704] width 102 height 32
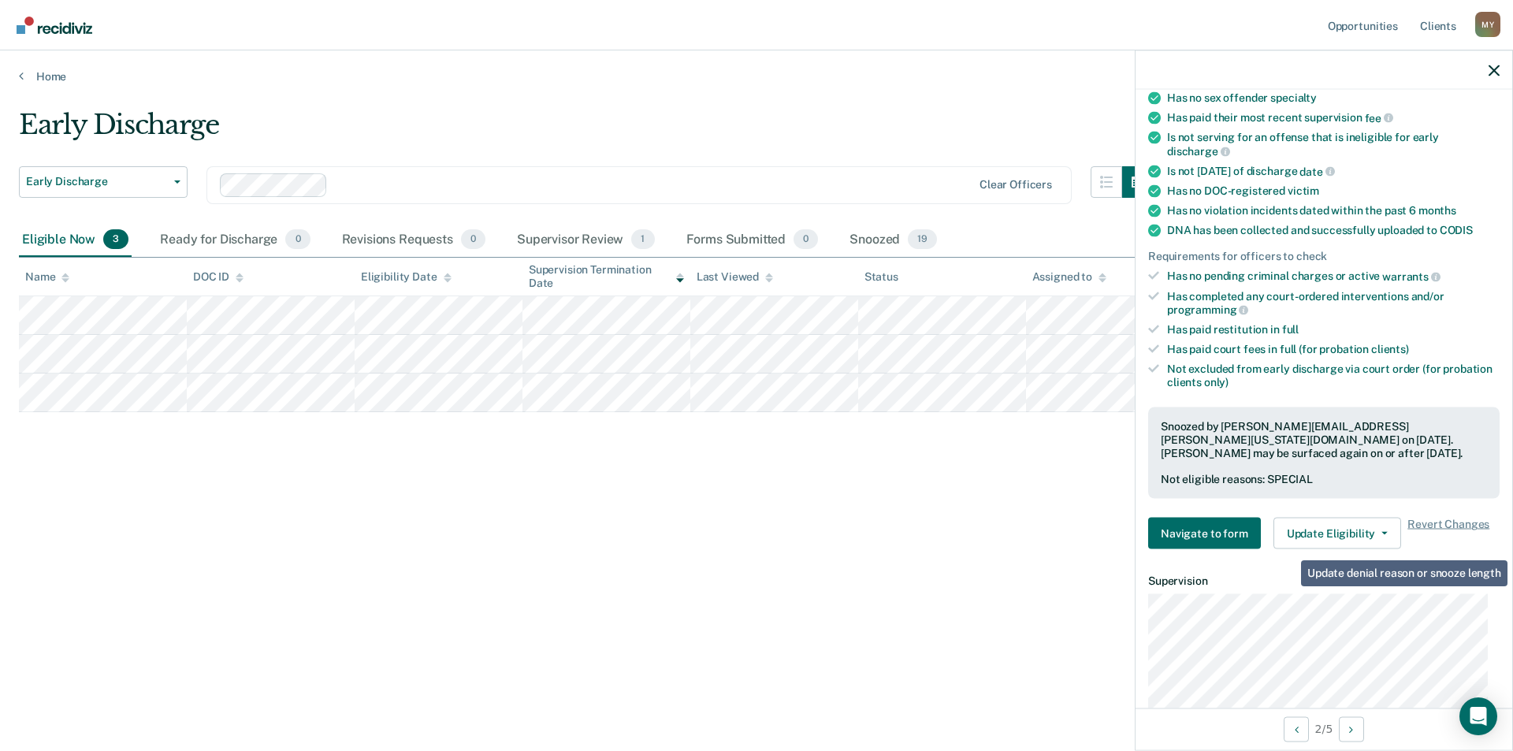
scroll to position [457, 0]
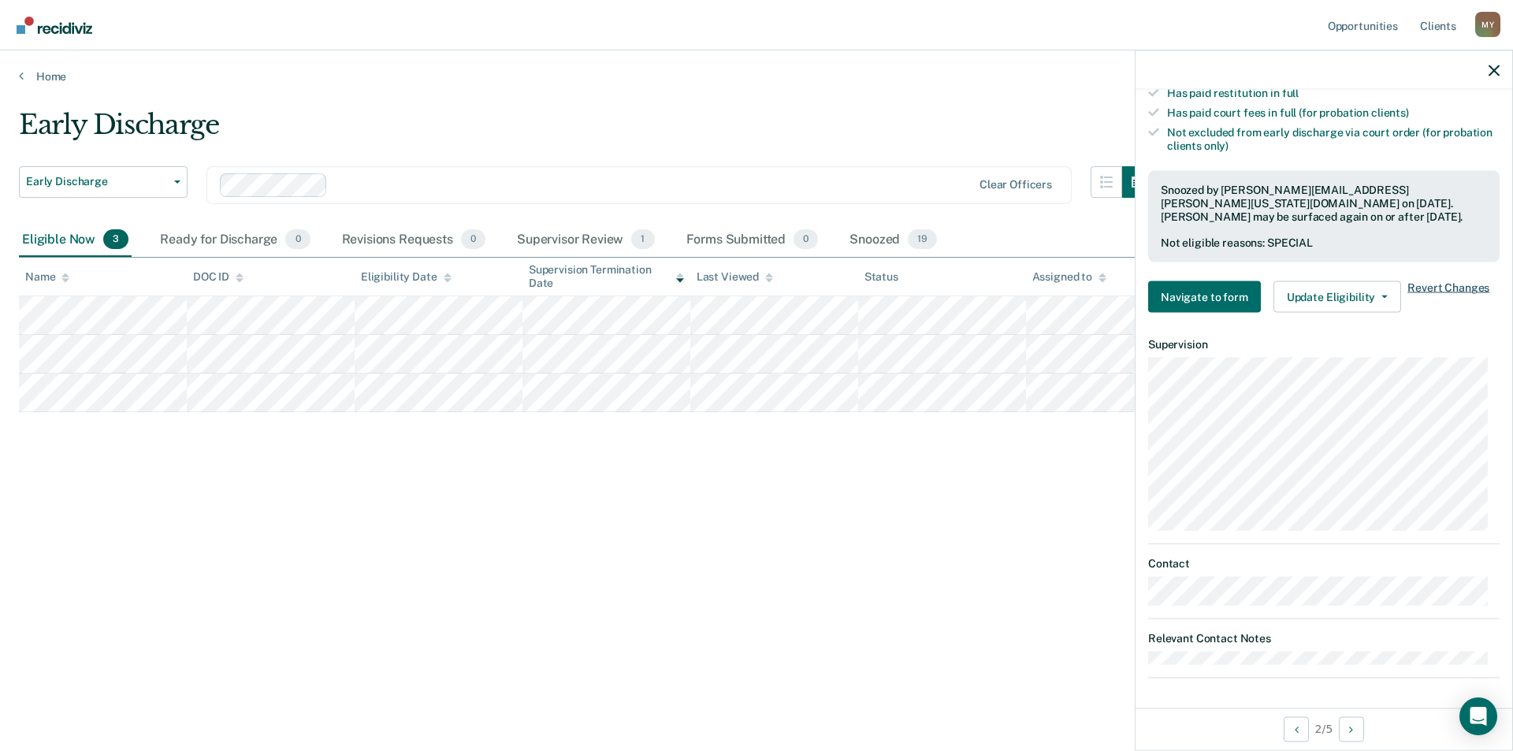
click at [1450, 284] on span "Revert Changes" at bounding box center [1449, 297] width 82 height 32
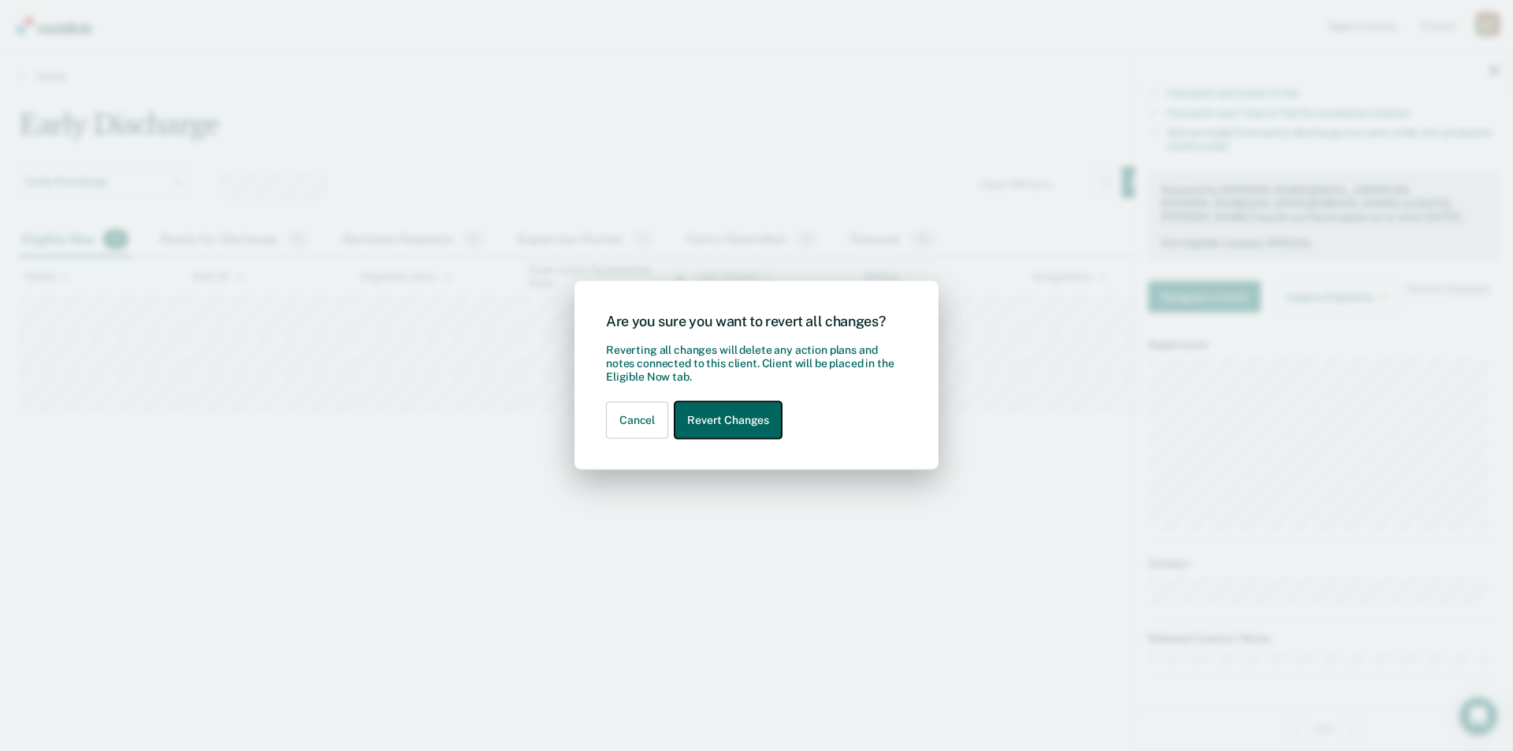
click at [715, 427] on button "Revert Changes" at bounding box center [728, 420] width 107 height 37
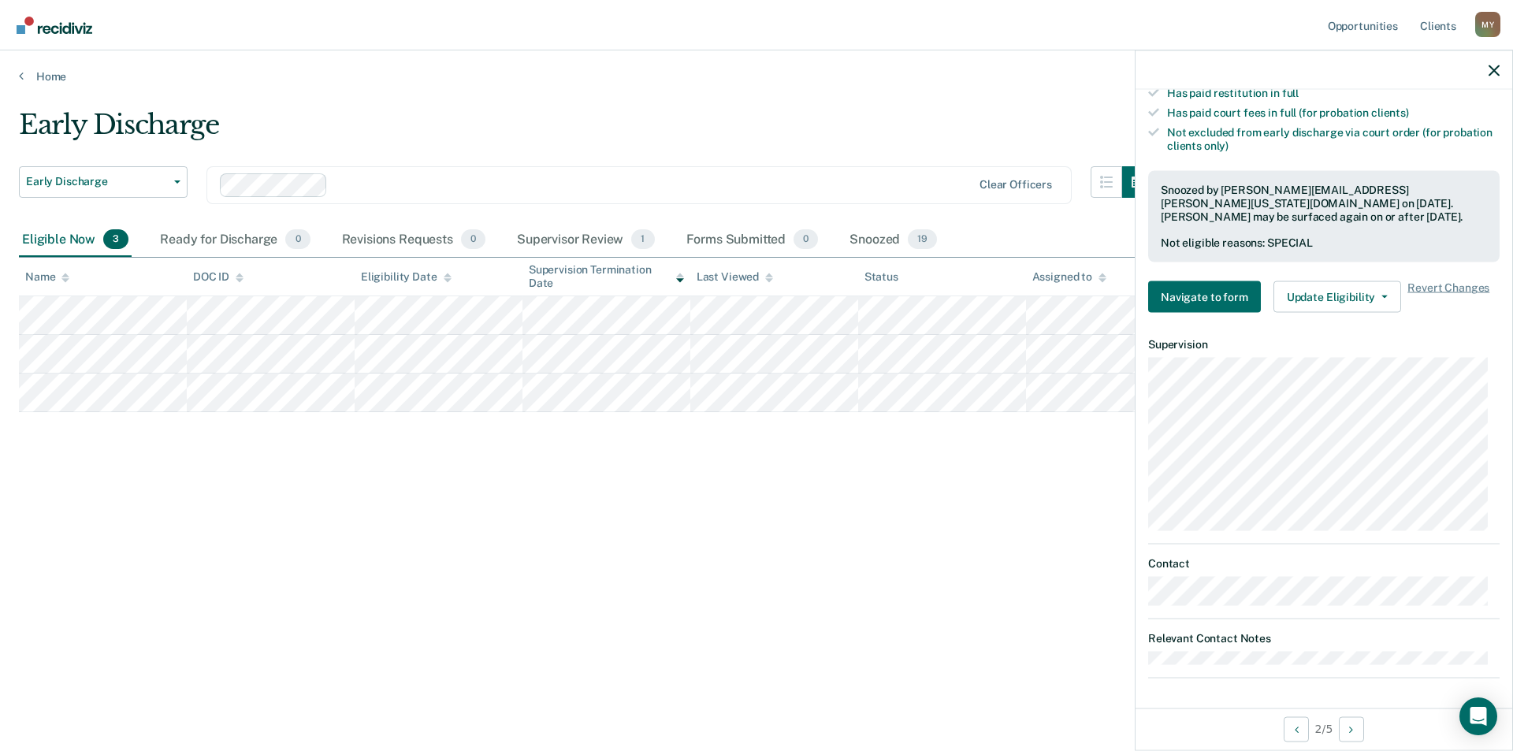
scroll to position [341, 0]
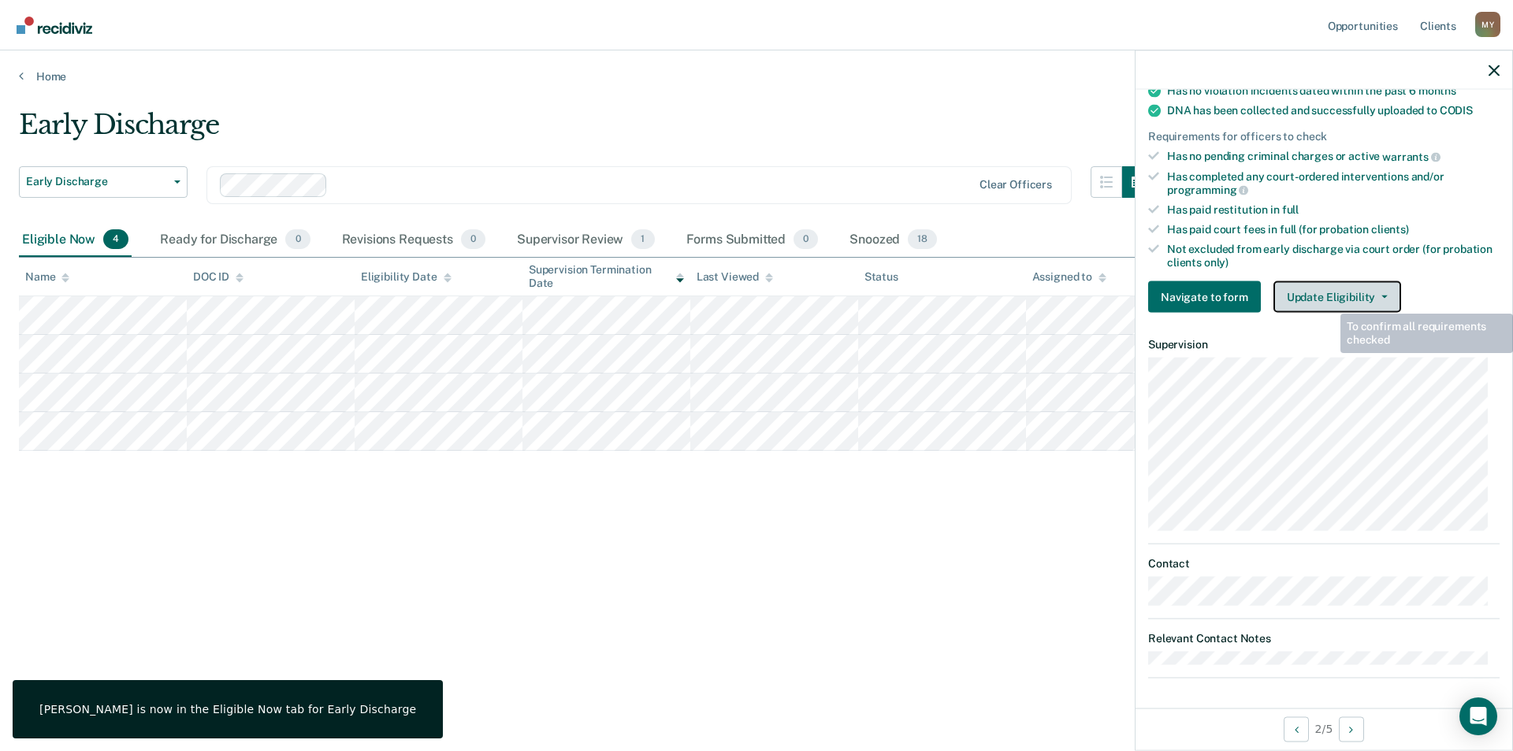
click at [1327, 291] on button "Update Eligibility" at bounding box center [1338, 297] width 128 height 32
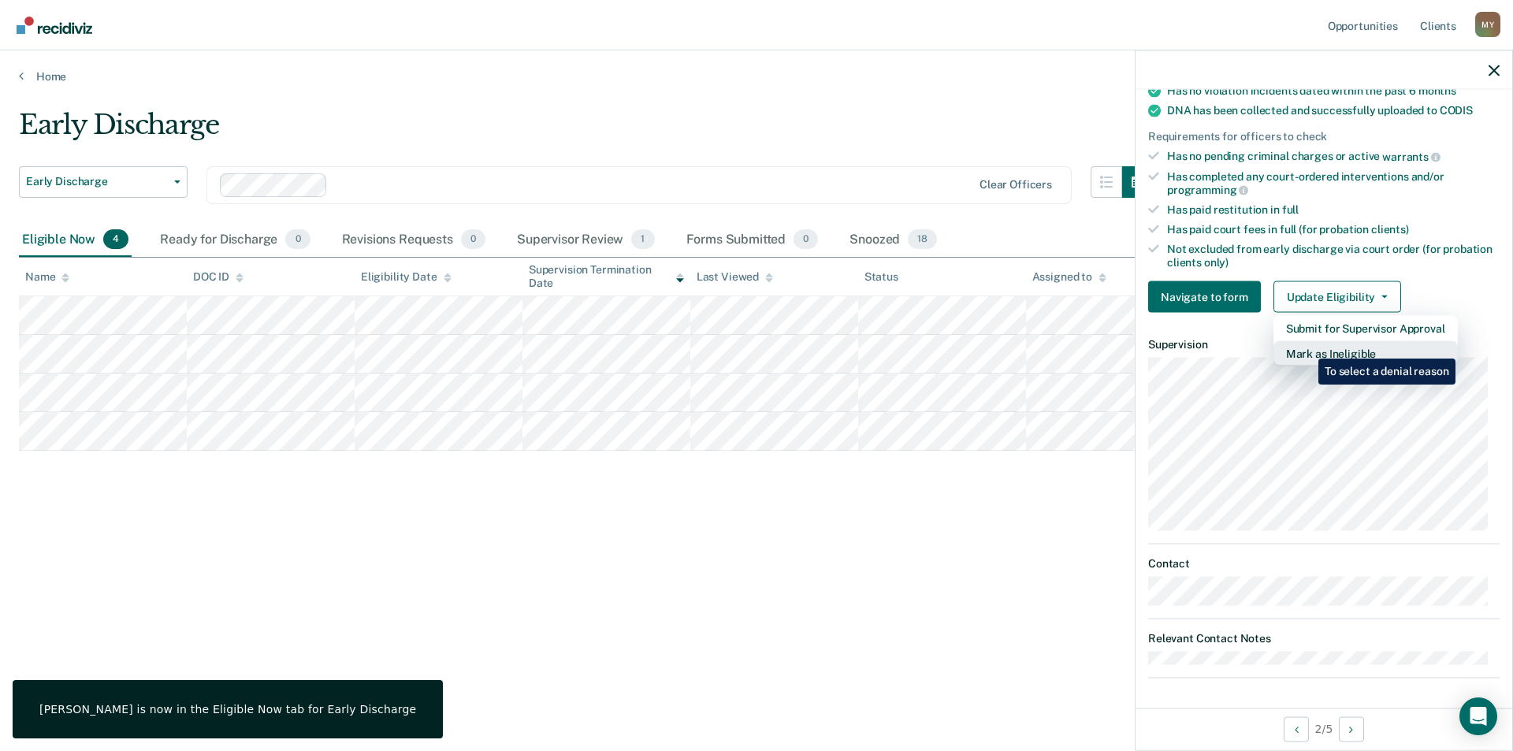
click at [1307, 347] on button "Mark as Ineligible" at bounding box center [1366, 353] width 184 height 25
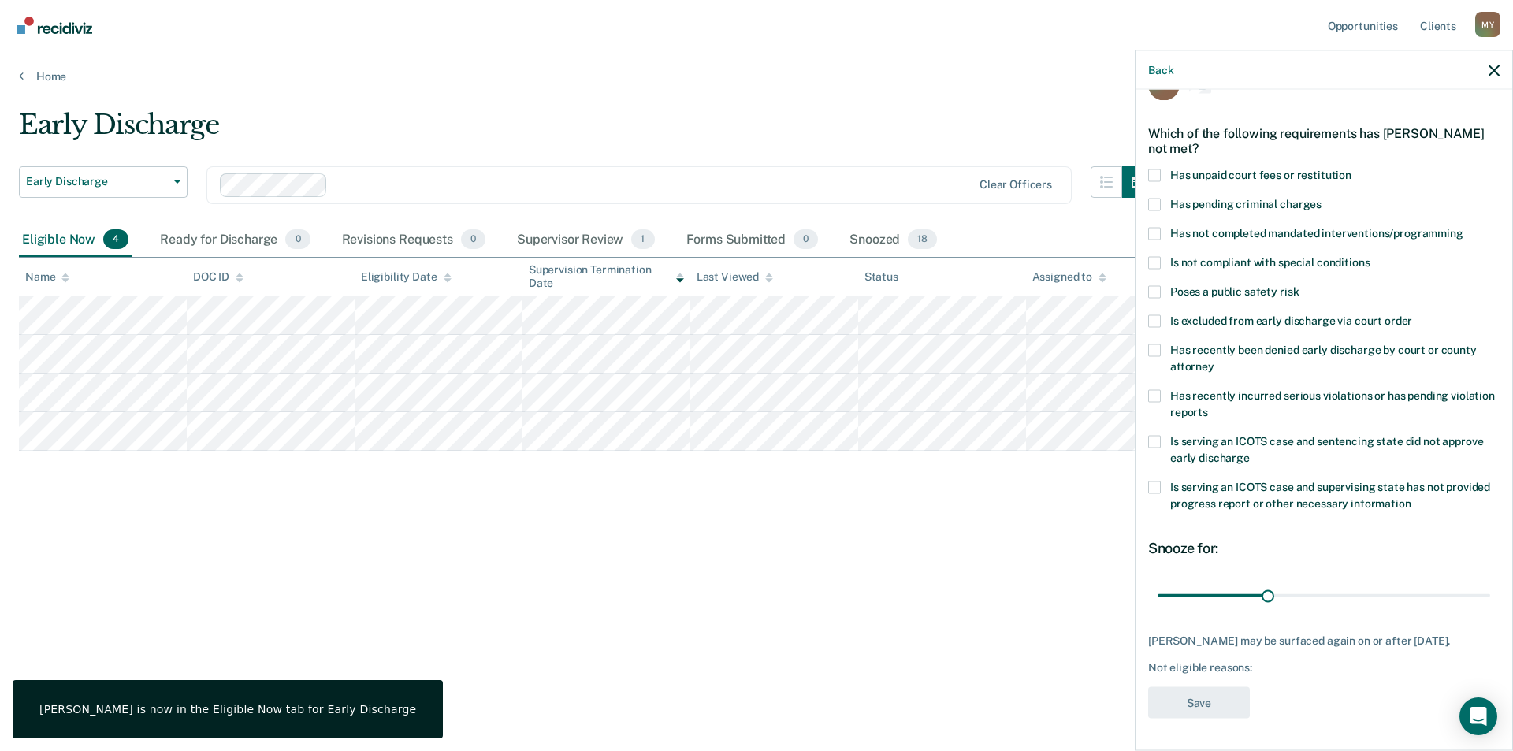
scroll to position [39, 0]
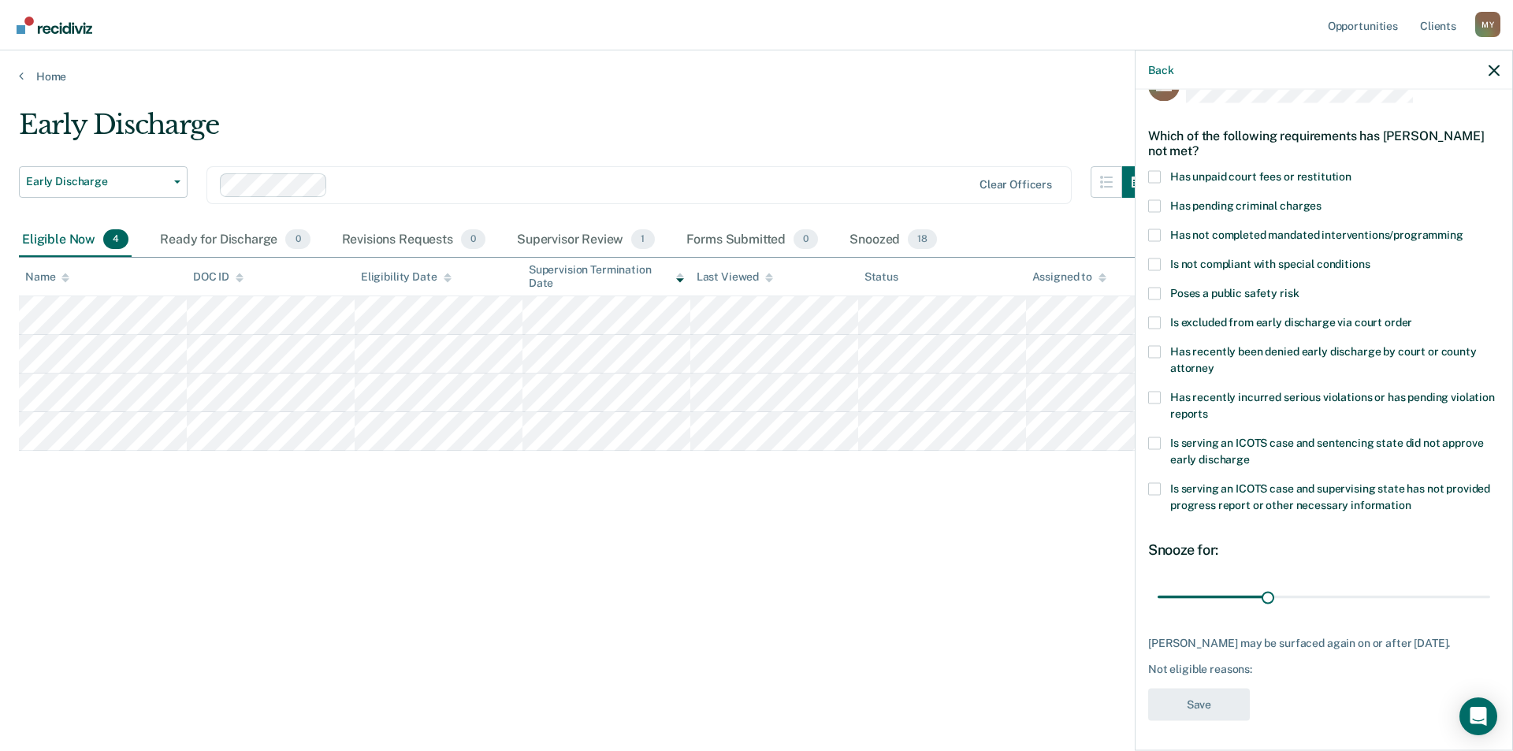
click at [1156, 263] on span at bounding box center [1154, 264] width 13 height 13
click at [1370, 258] on input "Is not compliant with special conditions" at bounding box center [1370, 258] width 0 height 0
click at [1372, 590] on input "range" at bounding box center [1324, 597] width 333 height 28
type input "60"
click at [1368, 590] on input "range" at bounding box center [1324, 597] width 333 height 28
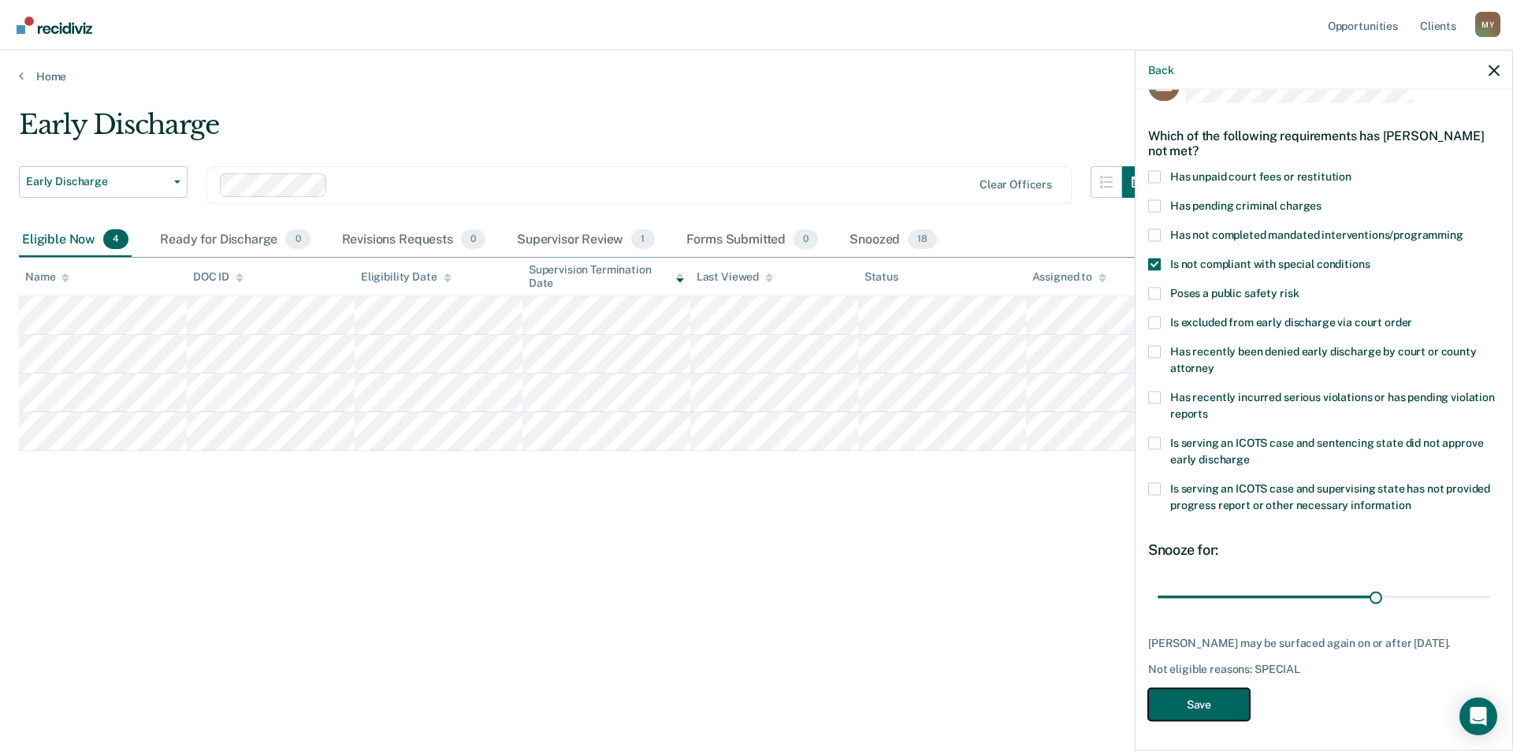
click at [1219, 719] on button "Save" at bounding box center [1199, 704] width 102 height 32
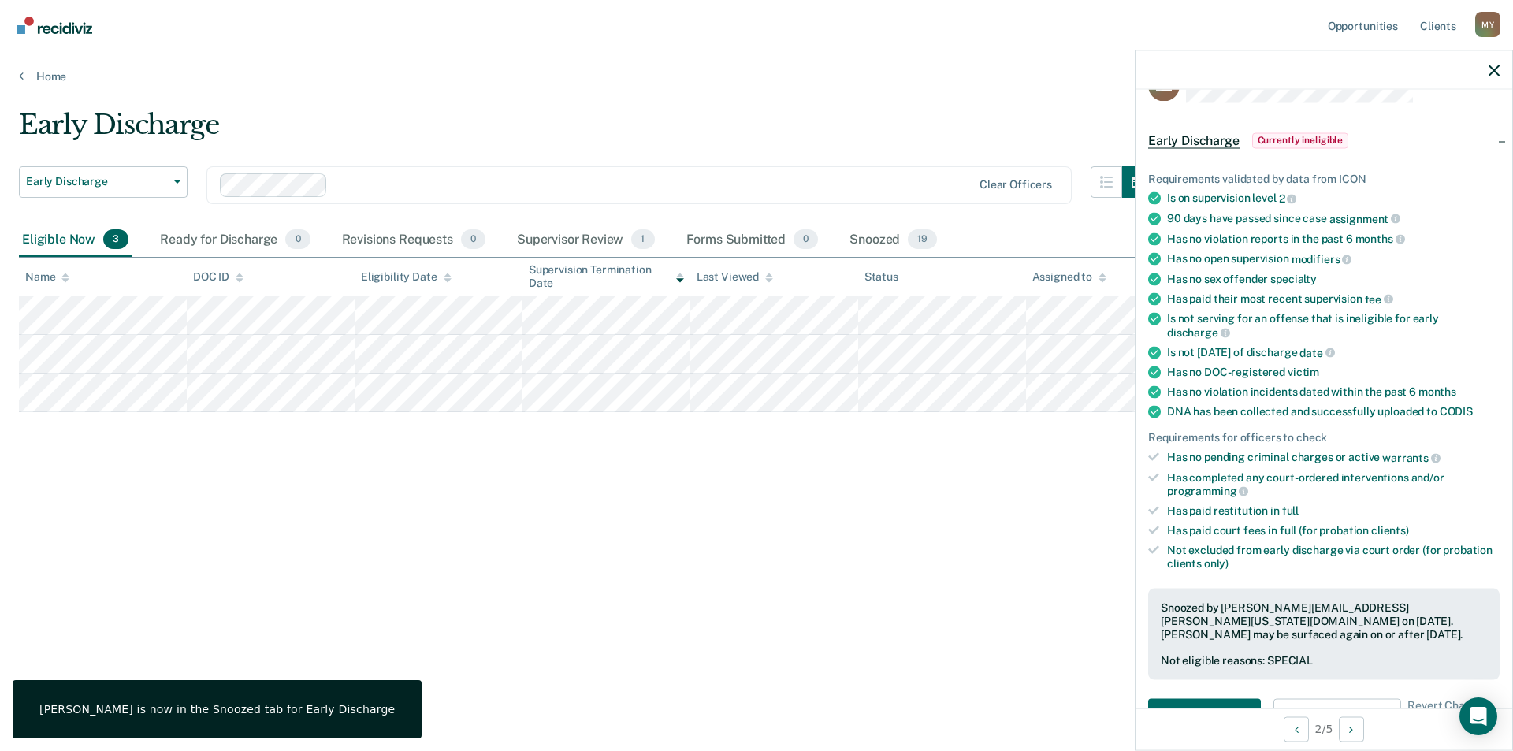
click at [1027, 642] on div "Early Discharge Early Discharge Early Discharge Clear officers Eligible Now 3 R…" at bounding box center [757, 396] width 1476 height 575
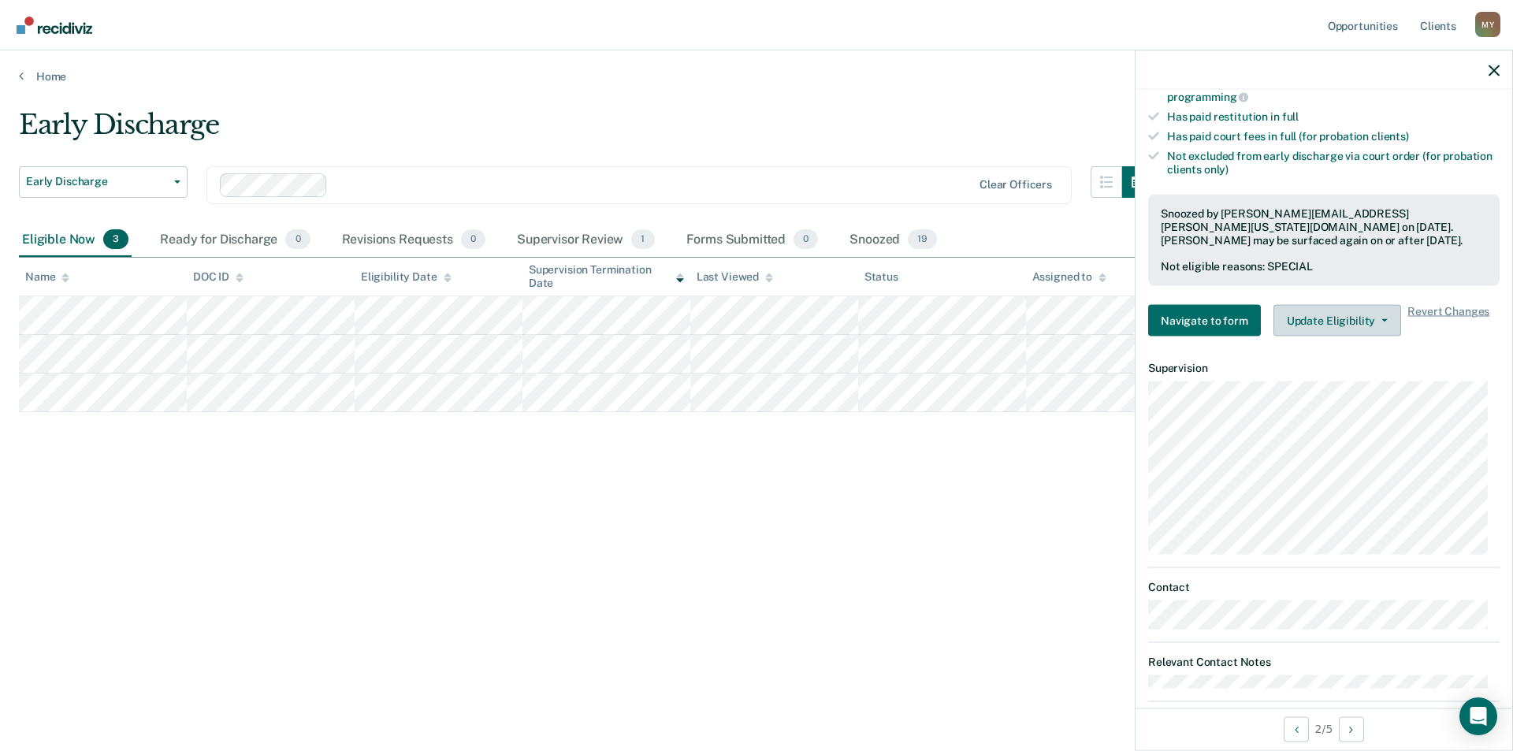
scroll to position [457, 0]
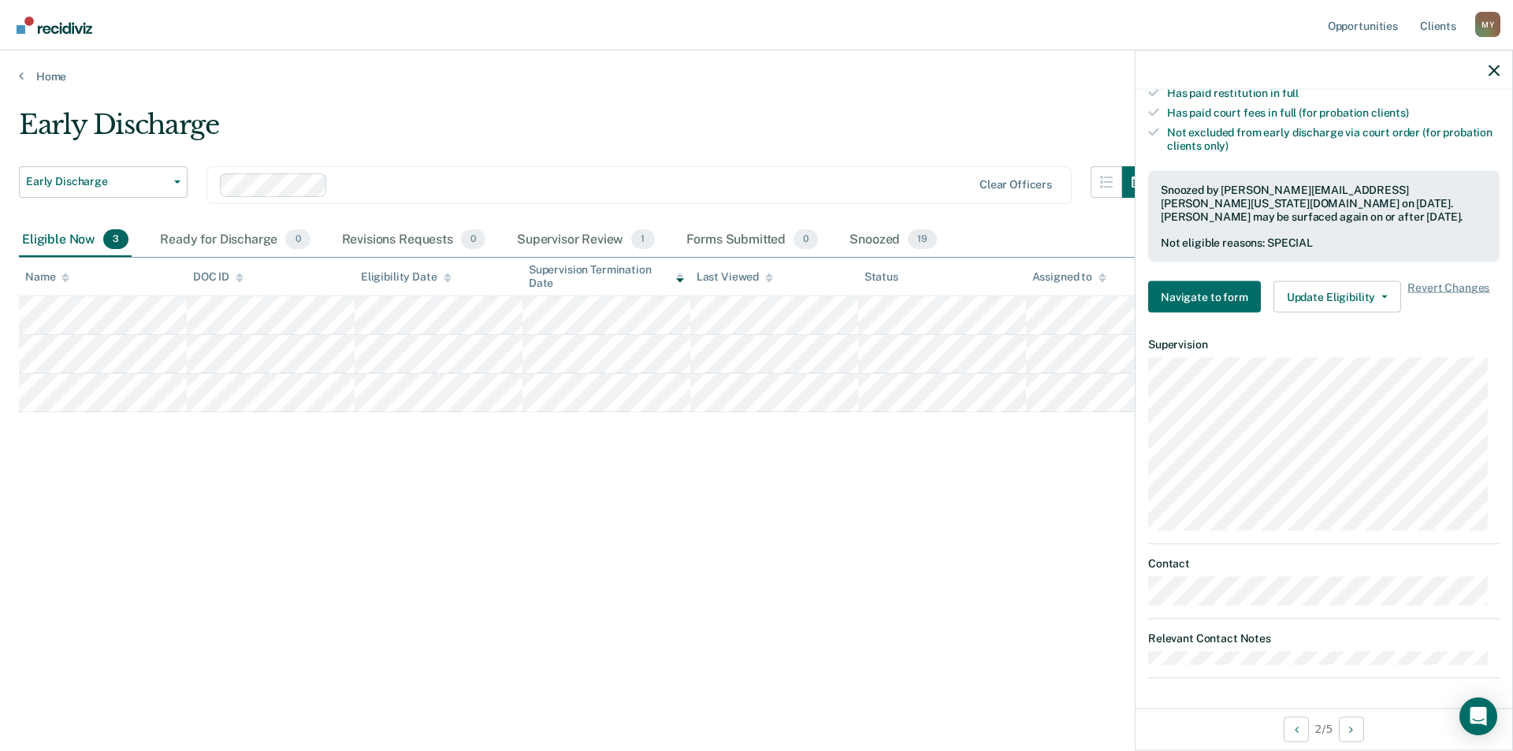
click at [564, 507] on div "Early Discharge Early Discharge Early Discharge Clear officers Eligible Now 3 R…" at bounding box center [757, 371] width 1476 height 524
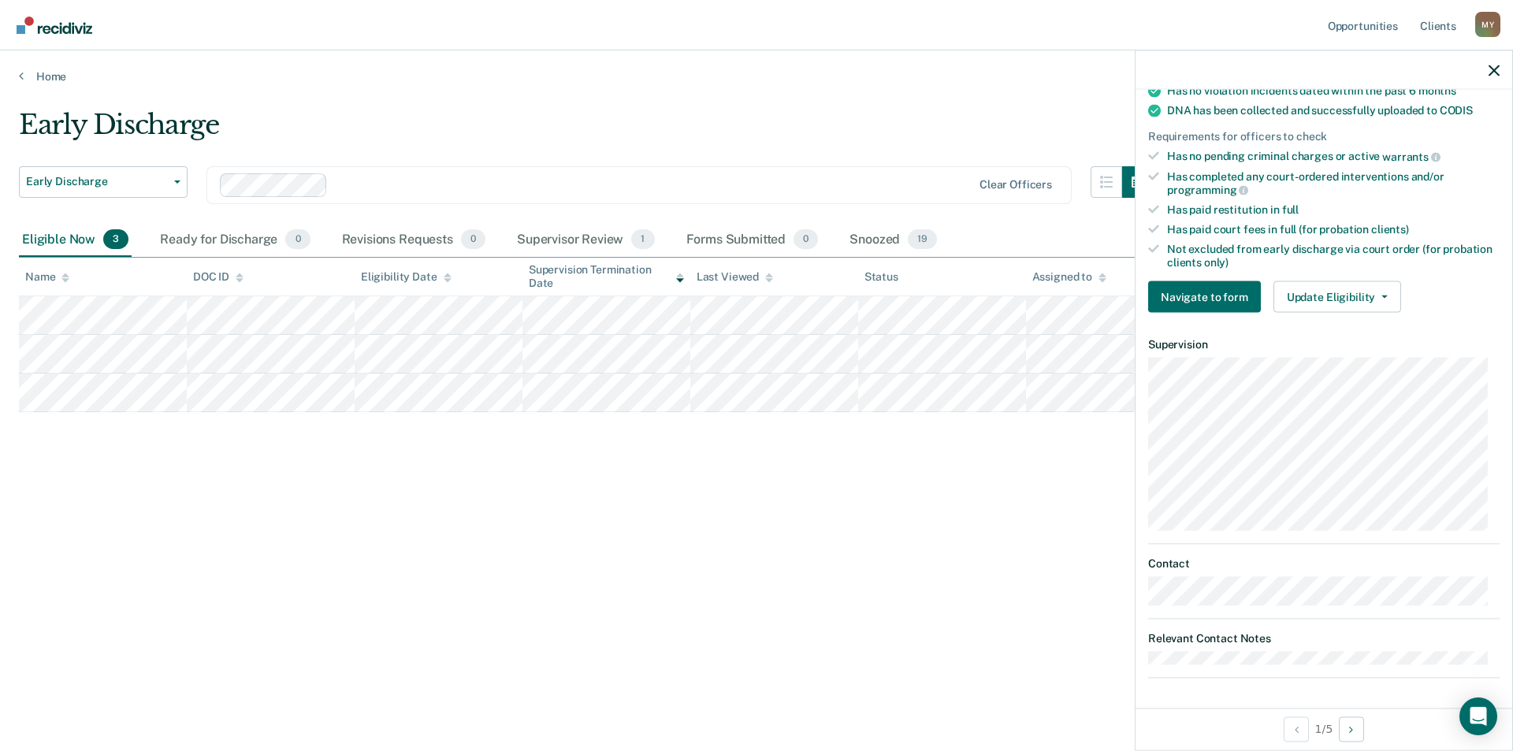
click at [655, 512] on div "Early Discharge Early Discharge Early Discharge Clear officers Eligible Now 3 R…" at bounding box center [757, 371] width 1476 height 524
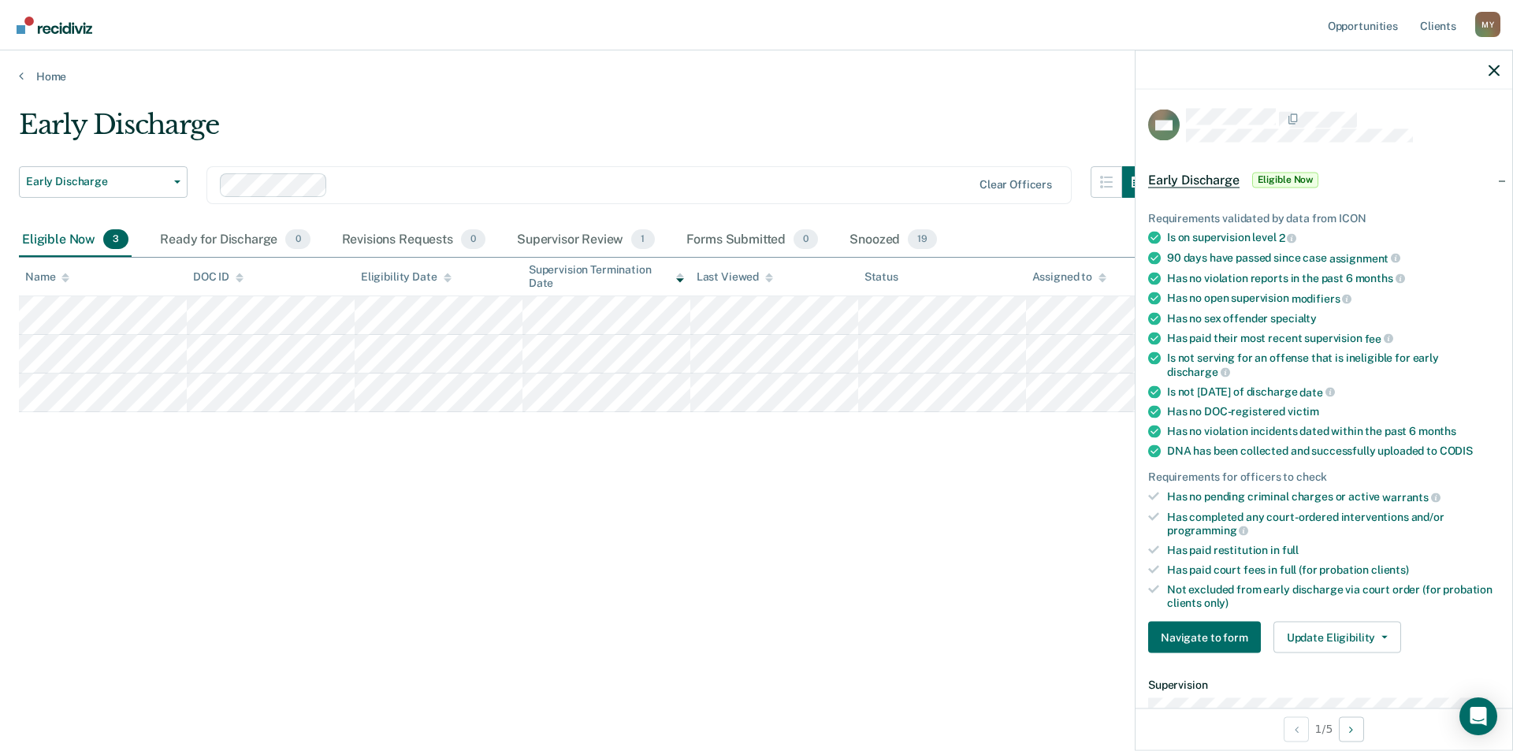
click at [813, 541] on div "Early Discharge Early Discharge Early Discharge Clear officers Eligible Now 3 R…" at bounding box center [757, 371] width 1476 height 524
click at [871, 516] on div "Early Discharge Early Discharge Early Discharge Clear officers Eligible Now 3 R…" at bounding box center [757, 371] width 1476 height 524
click at [689, 488] on div "Early Discharge Early Discharge Early Discharge Clear officers Eligible Now 3 R…" at bounding box center [757, 371] width 1476 height 524
click at [1368, 615] on div "Requirements validated by data from ICON Is on supervision level 2 90 days have…" at bounding box center [1324, 426] width 377 height 480
click at [1372, 638] on button "Update Eligibility" at bounding box center [1338, 638] width 128 height 32
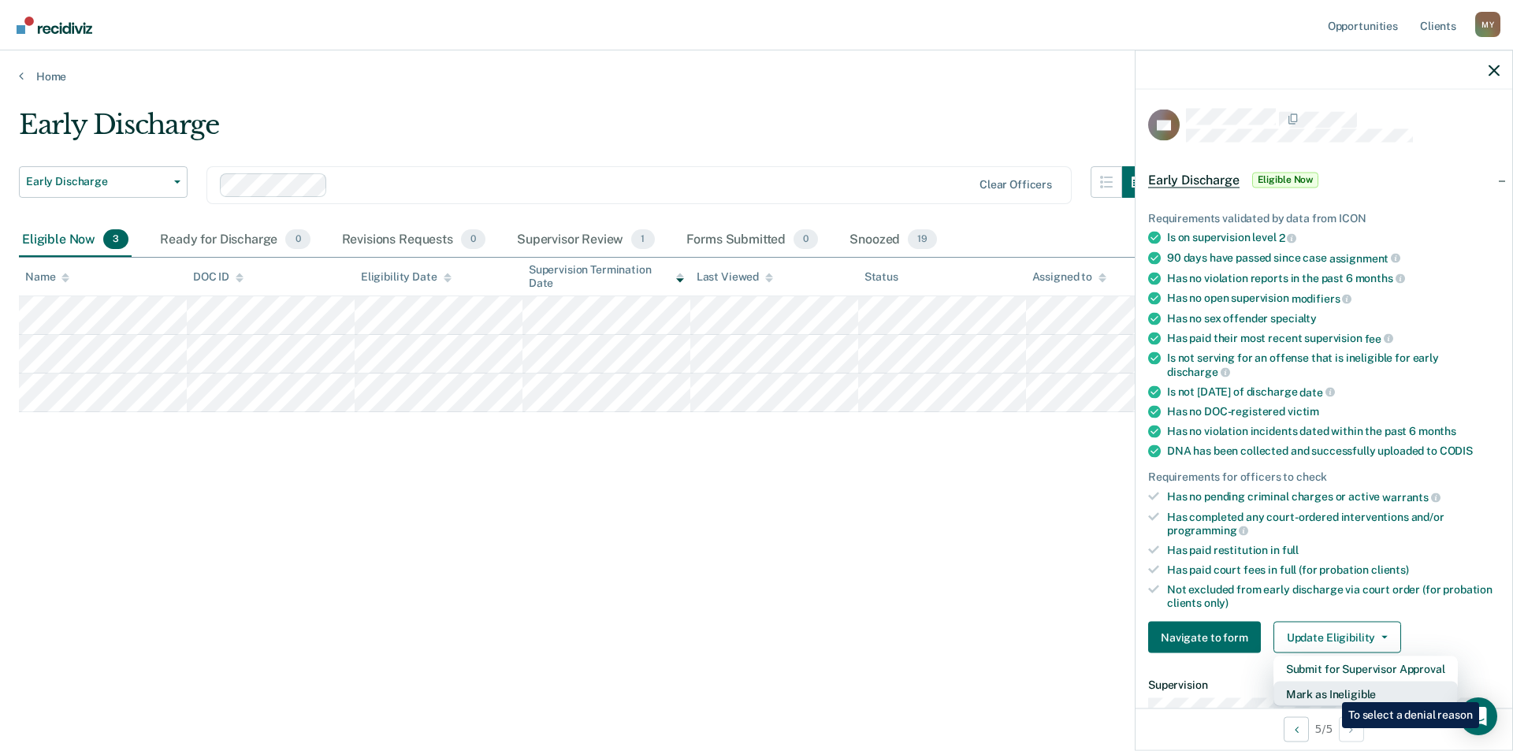
click at [1331, 691] on button "Mark as Ineligible" at bounding box center [1366, 694] width 184 height 25
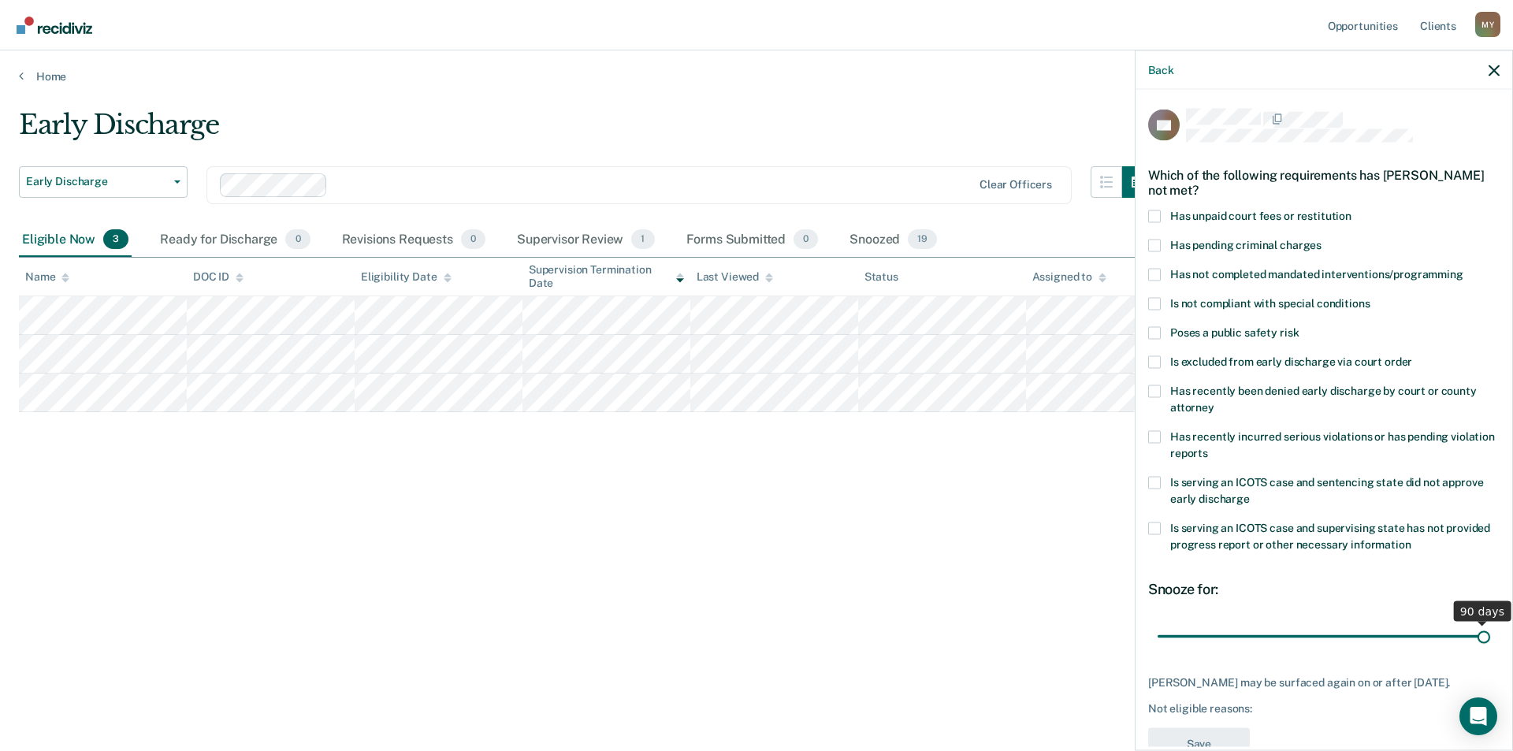
drag, startPoint x: 1266, startPoint y: 640, endPoint x: 1513, endPoint y: 575, distance: 255.2
type input "90"
click at [1491, 623] on input "range" at bounding box center [1324, 637] width 333 height 28
click at [1159, 218] on span at bounding box center [1154, 216] width 13 height 13
click at [1352, 210] on input "Has unpaid court fees or restitution" at bounding box center [1352, 210] width 0 height 0
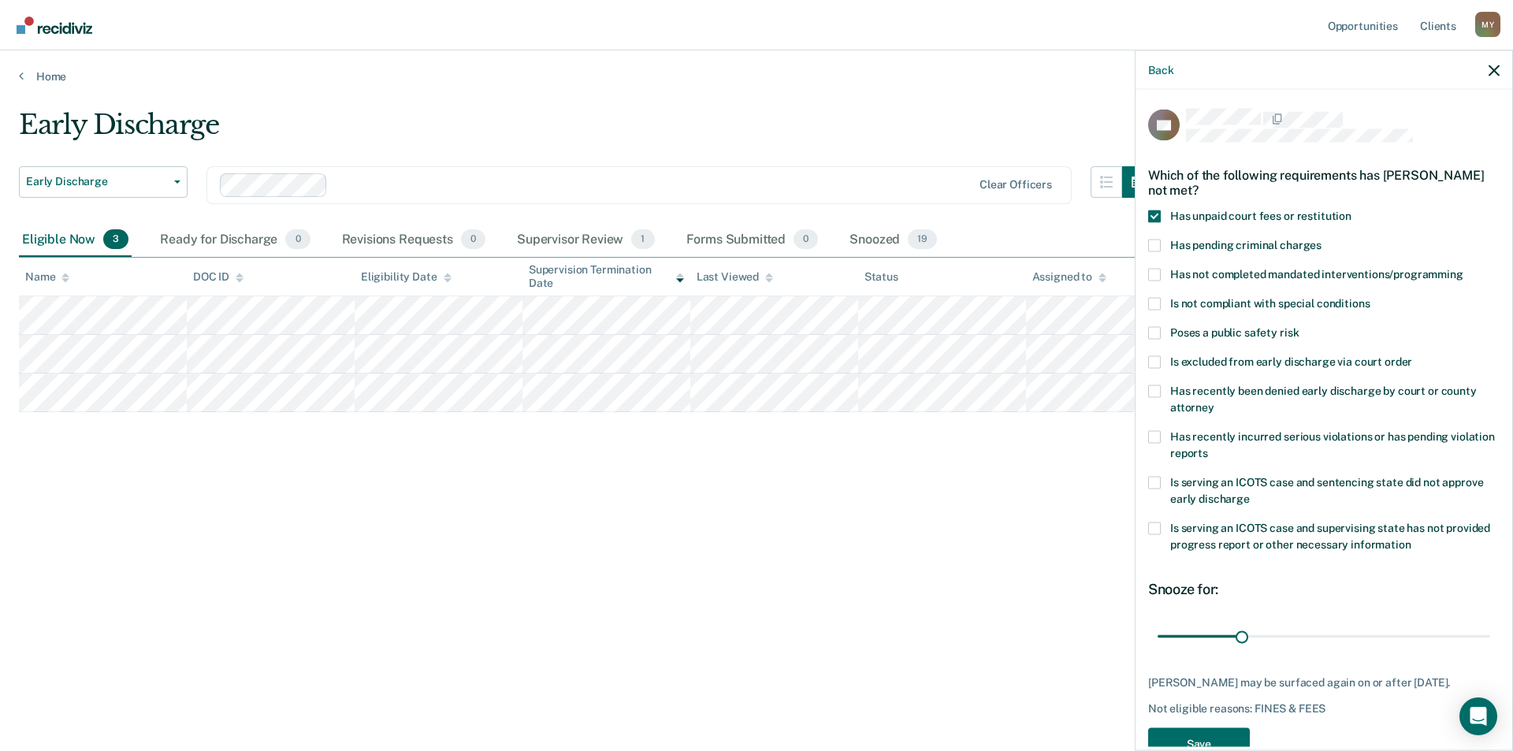
click at [985, 564] on div "Early Discharge Early Discharge Early Discharge Clear officers Eligible Now 3 R…" at bounding box center [757, 371] width 1476 height 524
click at [1168, 734] on button "Save" at bounding box center [1199, 744] width 102 height 32
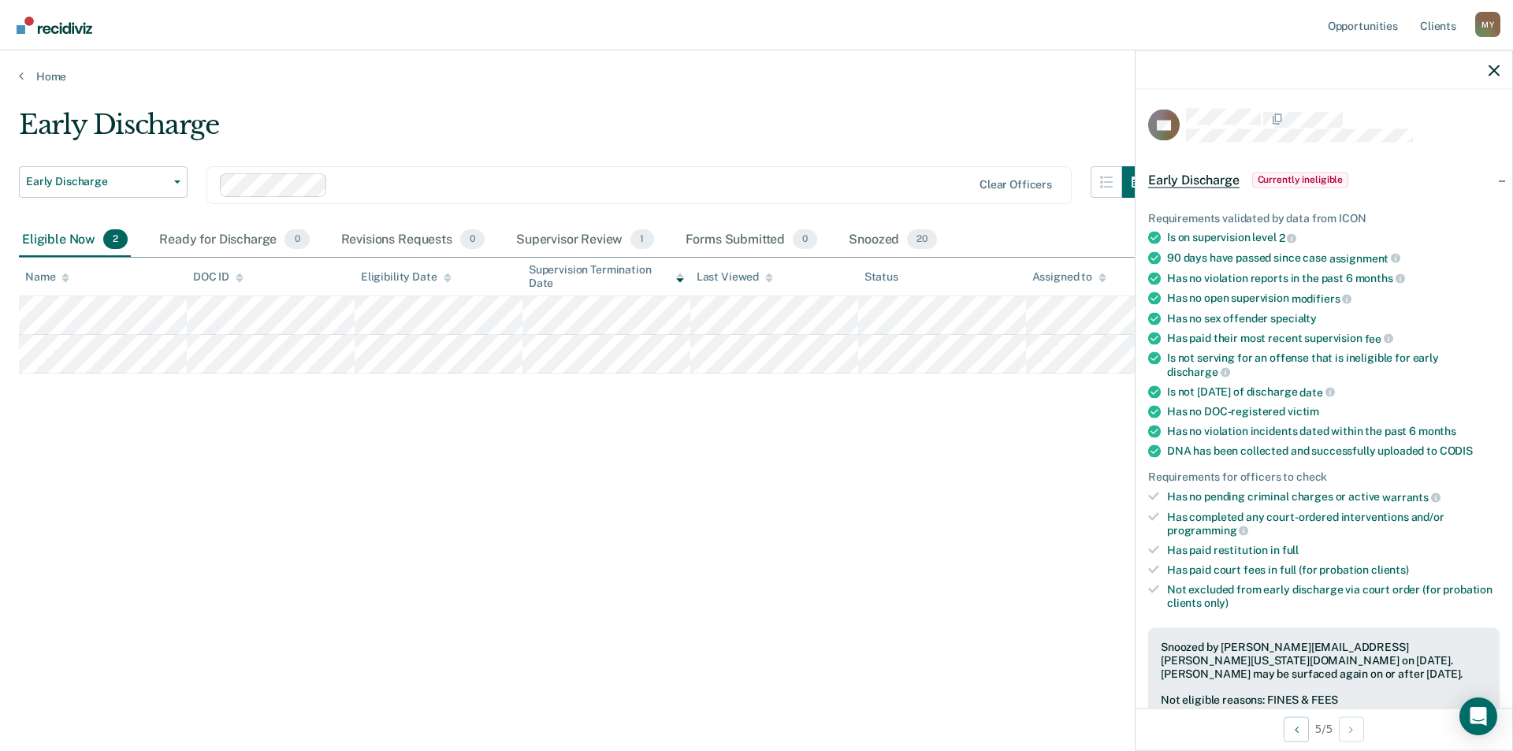
click at [558, 426] on div "Early Discharge Early Discharge Early Discharge Clear officers Eligible Now 2 R…" at bounding box center [757, 371] width 1476 height 524
click at [1491, 65] on icon "button" at bounding box center [1494, 70] width 11 height 11
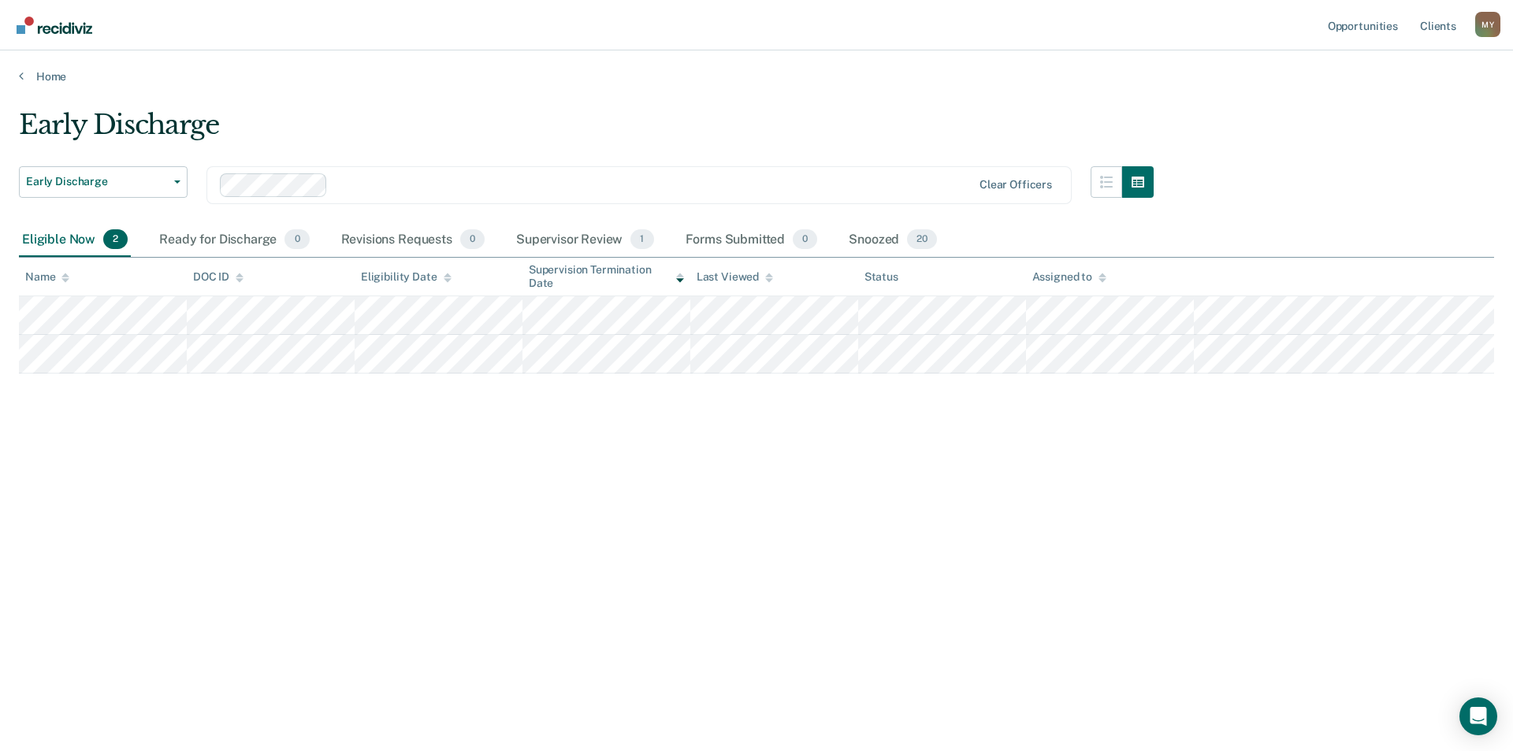
click at [718, 541] on div "Early Discharge Early Discharge Early Discharge Clear officers Eligible Now 2 R…" at bounding box center [757, 371] width 1476 height 524
click at [1487, 21] on div "M Y" at bounding box center [1488, 24] width 25 height 25
click at [1405, 102] on link "Log Out" at bounding box center [1424, 103] width 127 height 13
